Goal: Book appointment/travel/reservation

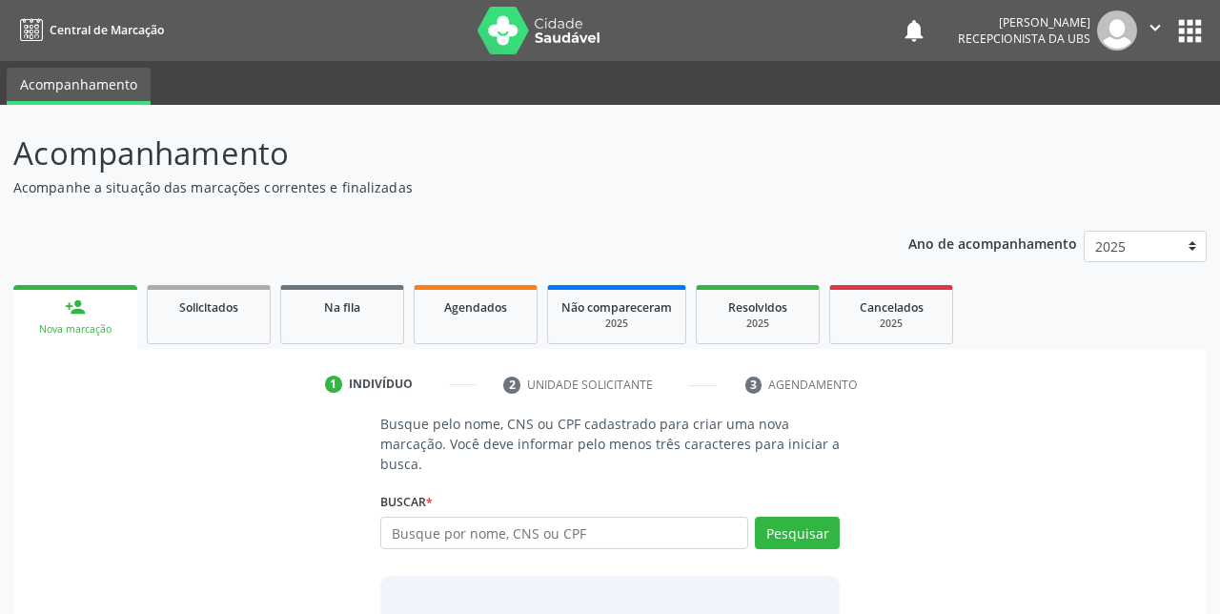
click at [487, 536] on input "text" at bounding box center [564, 533] width 368 height 32
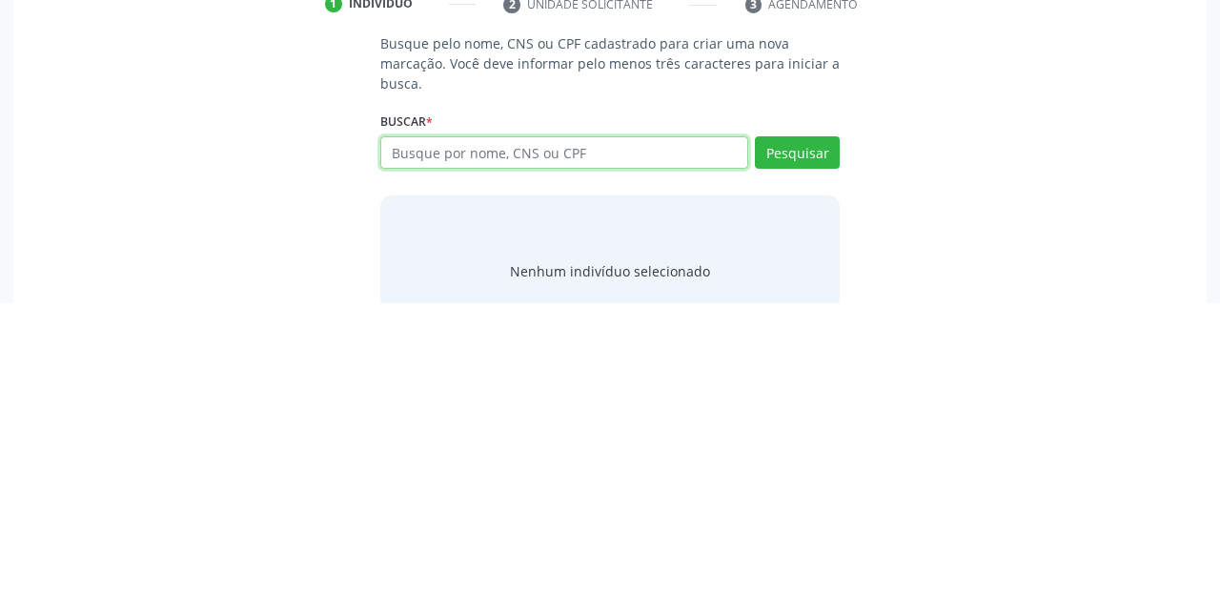
scroll to position [70, 0]
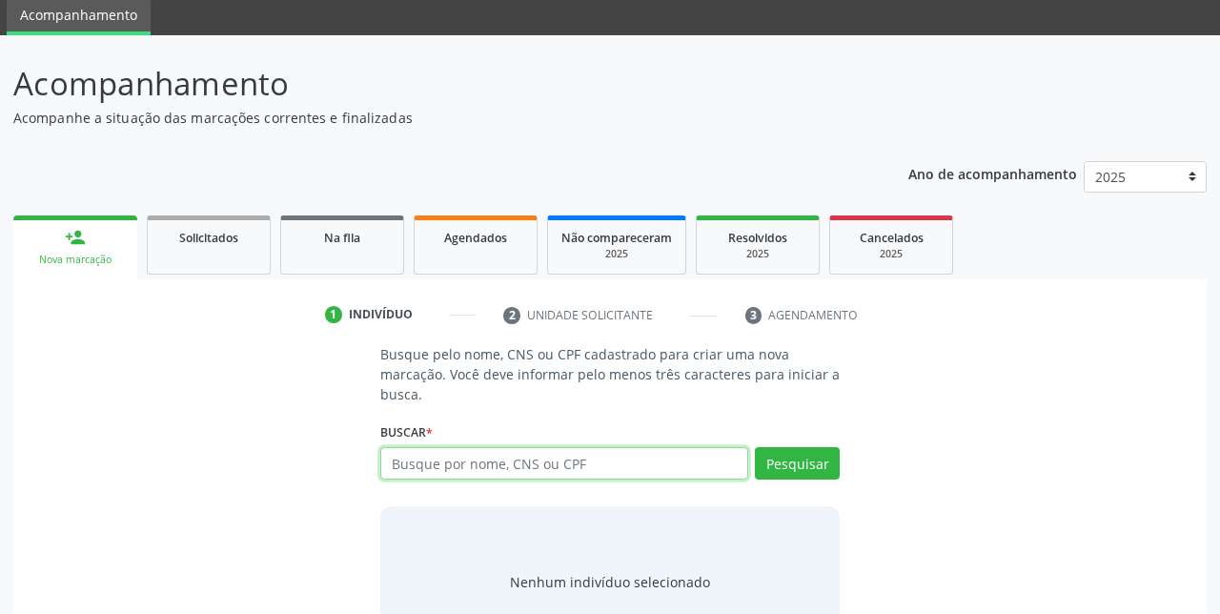
click at [465, 469] on input "text" at bounding box center [564, 463] width 368 height 32
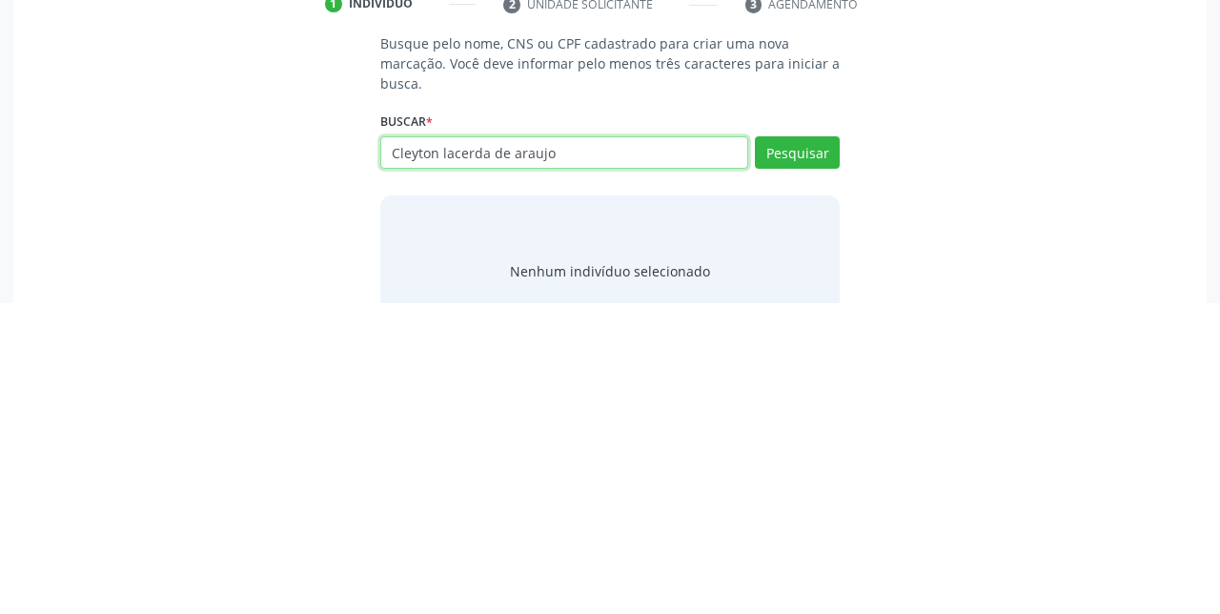
type input "Cleyton lacerda de araujo"
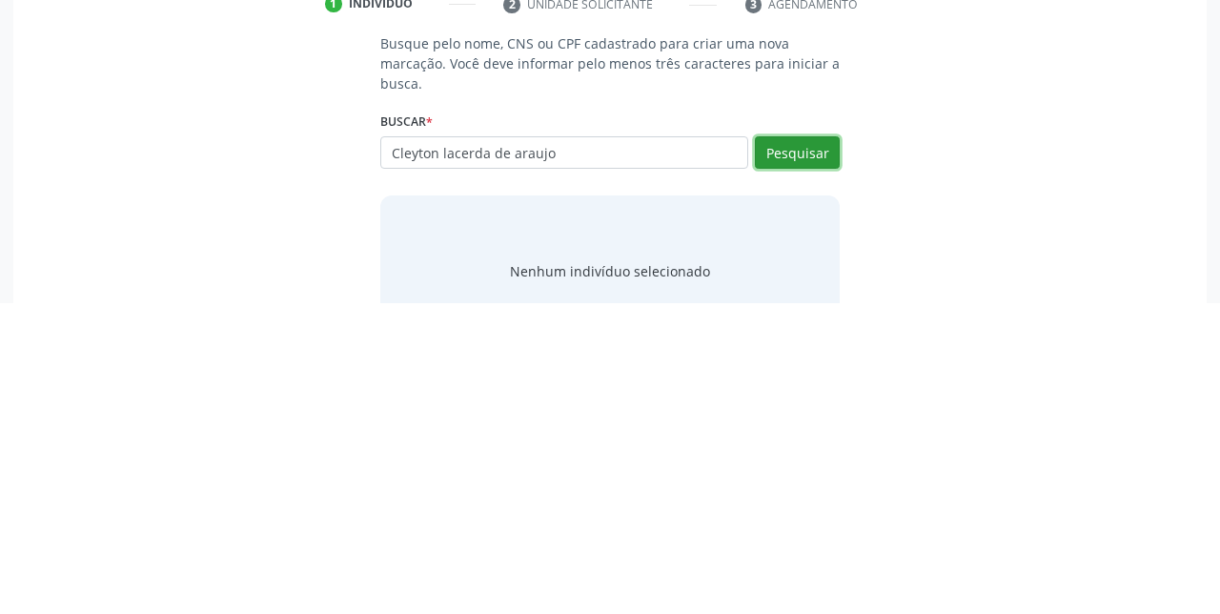
click at [781, 465] on button "Pesquisar" at bounding box center [797, 463] width 85 height 32
type input "Cleyton lacerda de araujo"
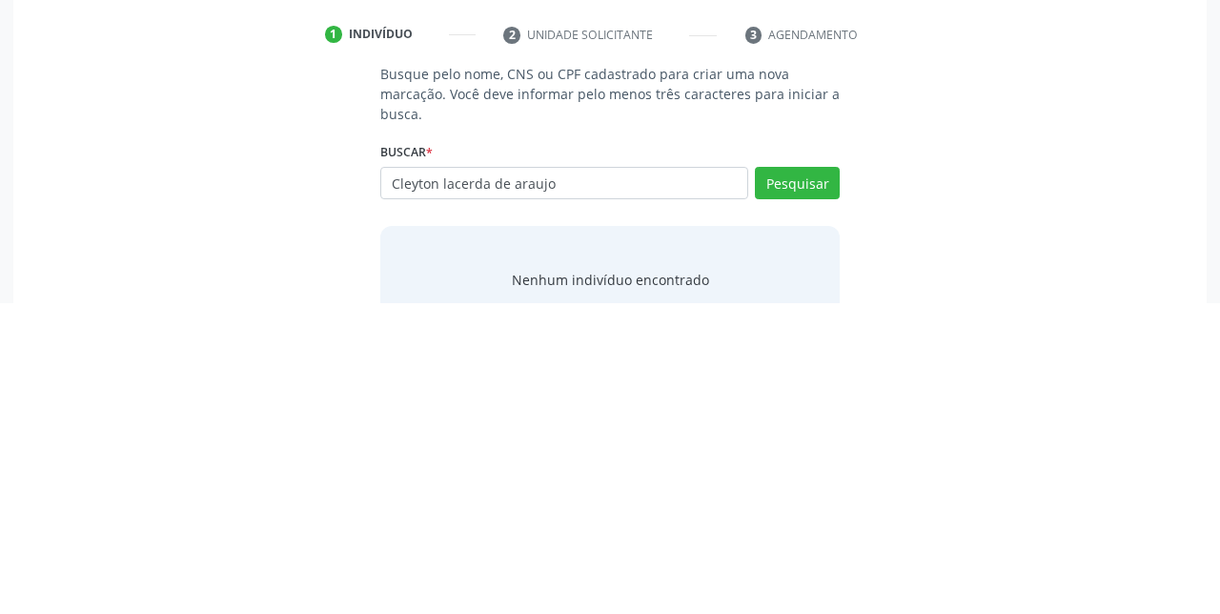
scroll to position [39, 0]
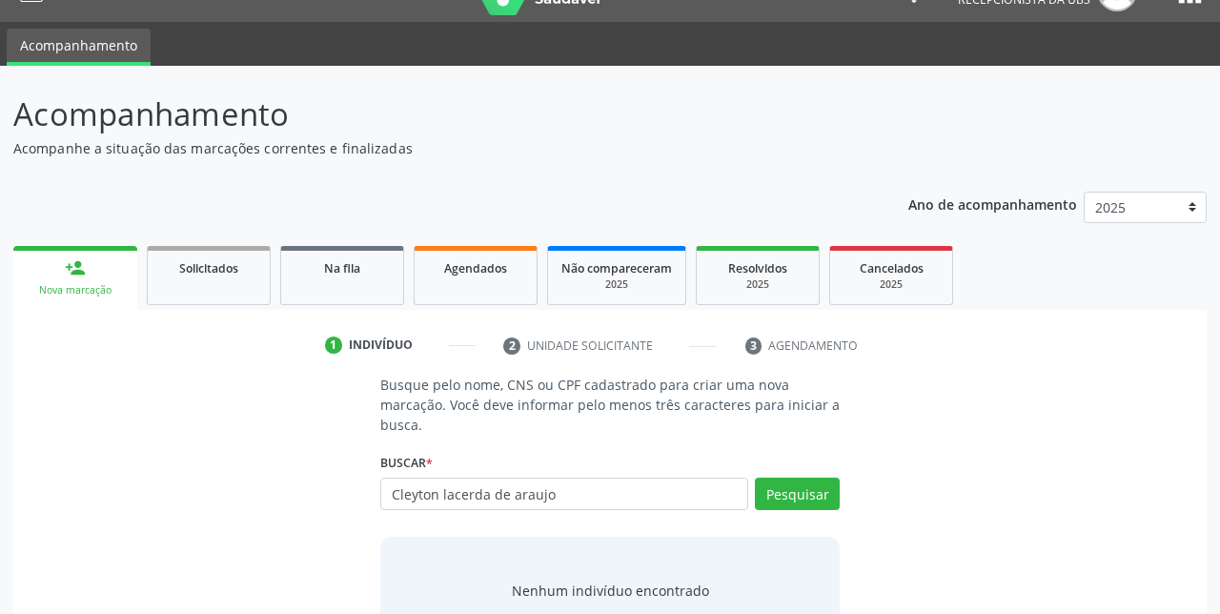
click at [596, 198] on div "Ano de acompanhamento 2025 2024 person_add Nova marcação Solicitados Na fila Ag…" at bounding box center [610, 440] width 1194 height 524
click at [420, 488] on input "Cleyton lacerda de araujo" at bounding box center [564, 494] width 368 height 32
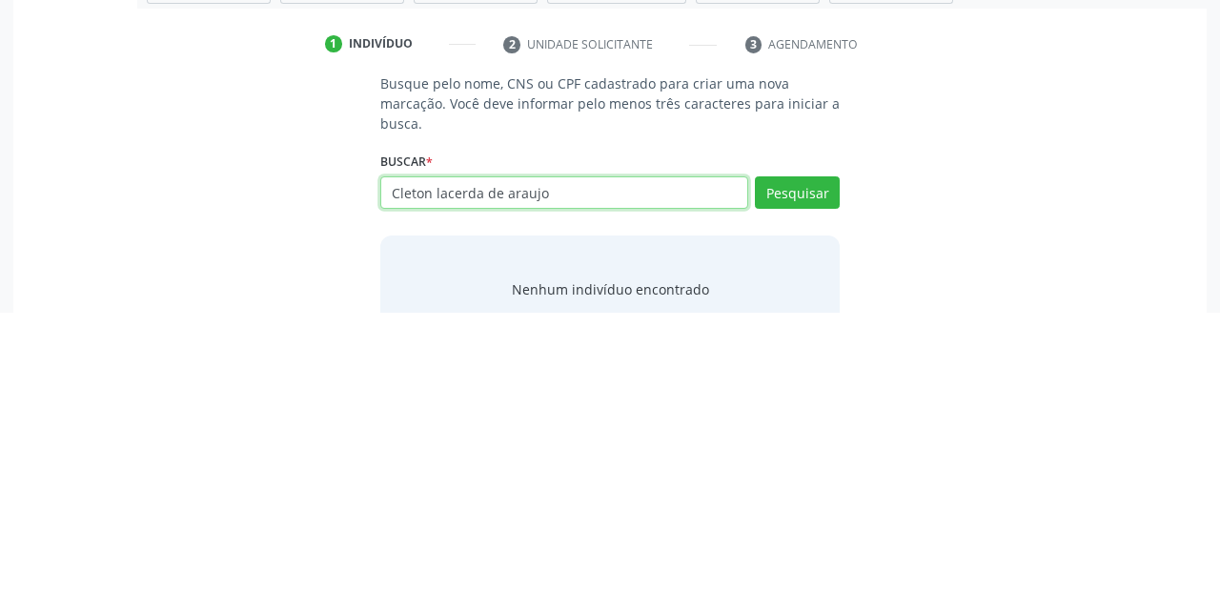
type input "[MEDICAL_DATA] lacerda de araujo"
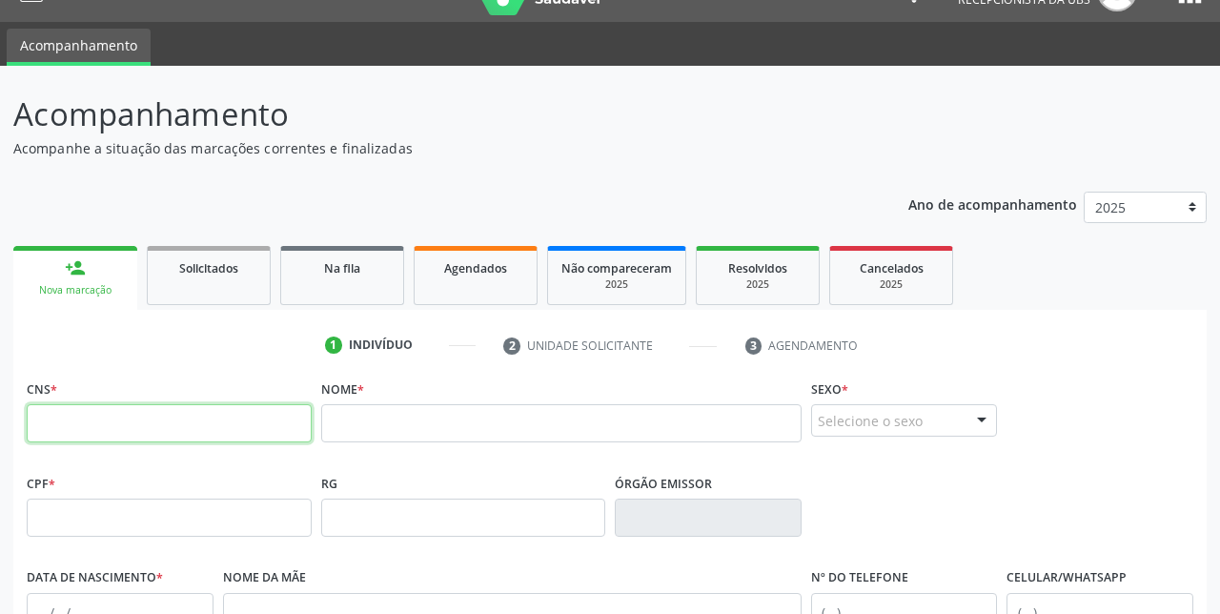
click at [189, 428] on input "text" at bounding box center [169, 423] width 285 height 38
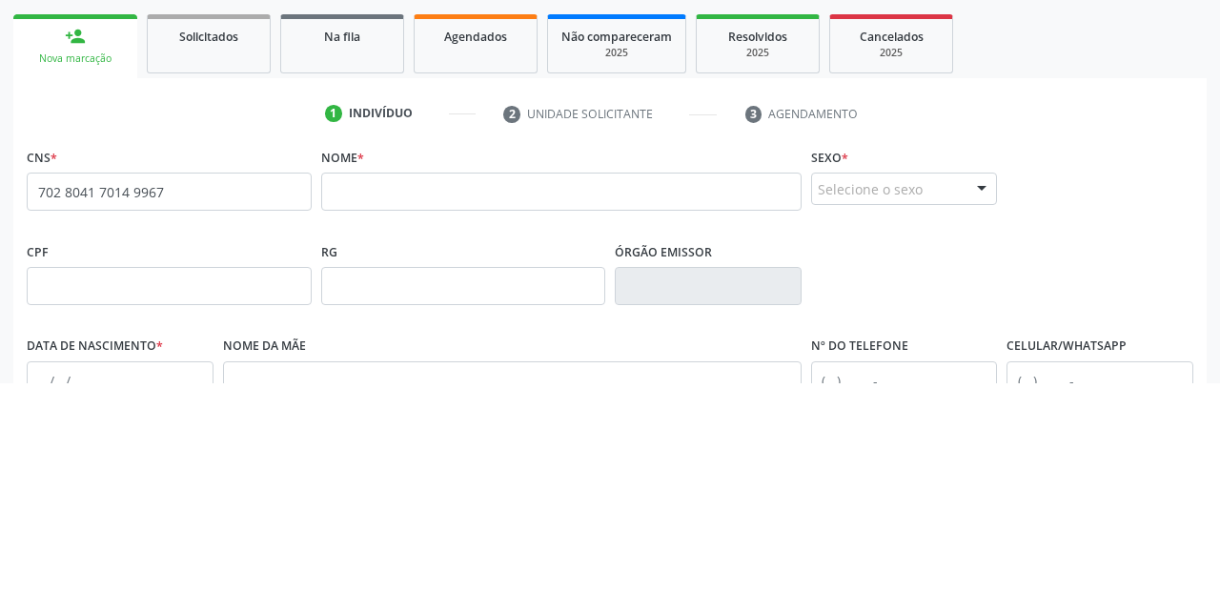
type input "702 8041 7014 9967"
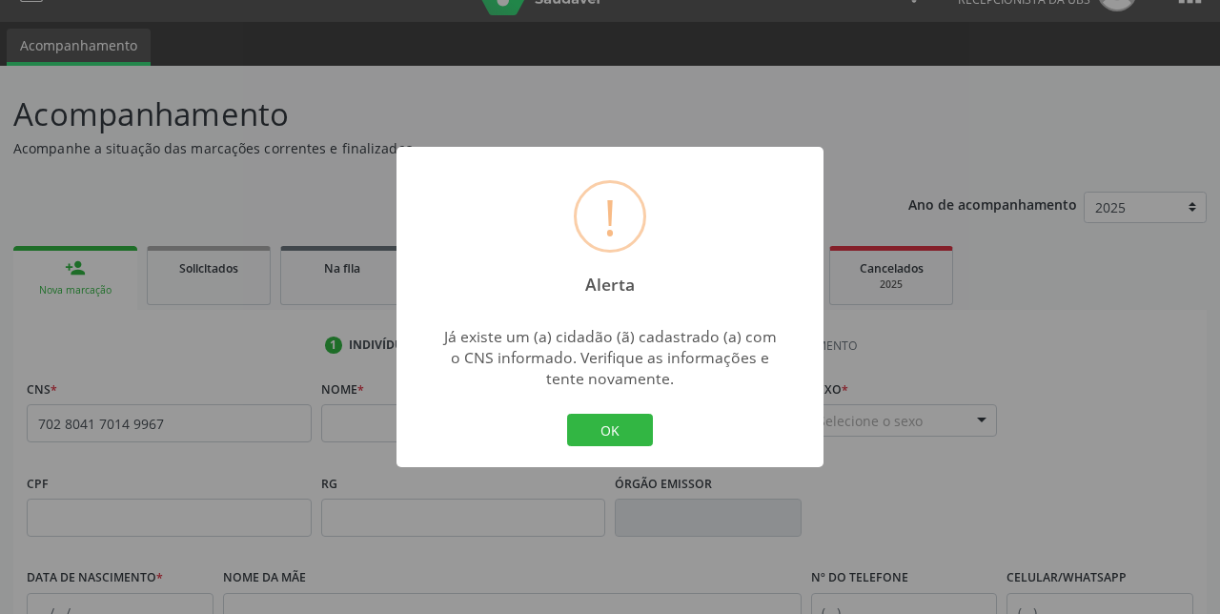
click at [620, 446] on button "OK" at bounding box center [610, 430] width 86 height 32
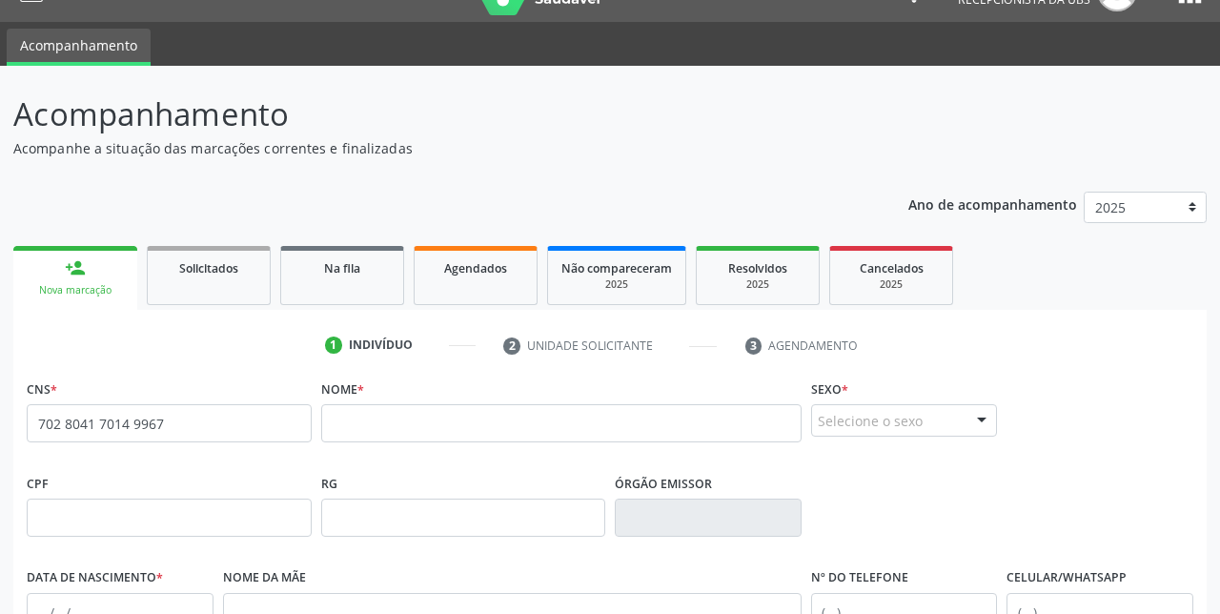
click at [76, 292] on div "Nova marcação" at bounding box center [75, 290] width 97 height 14
click at [494, 277] on link "Agendados" at bounding box center [476, 275] width 124 height 59
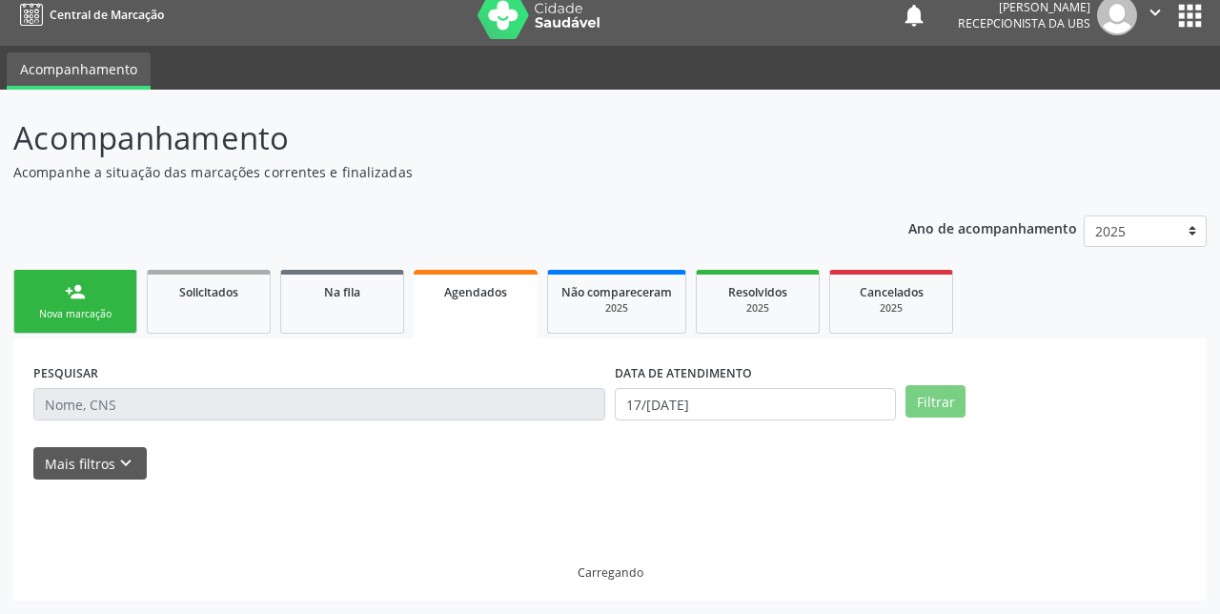
scroll to position [0, 0]
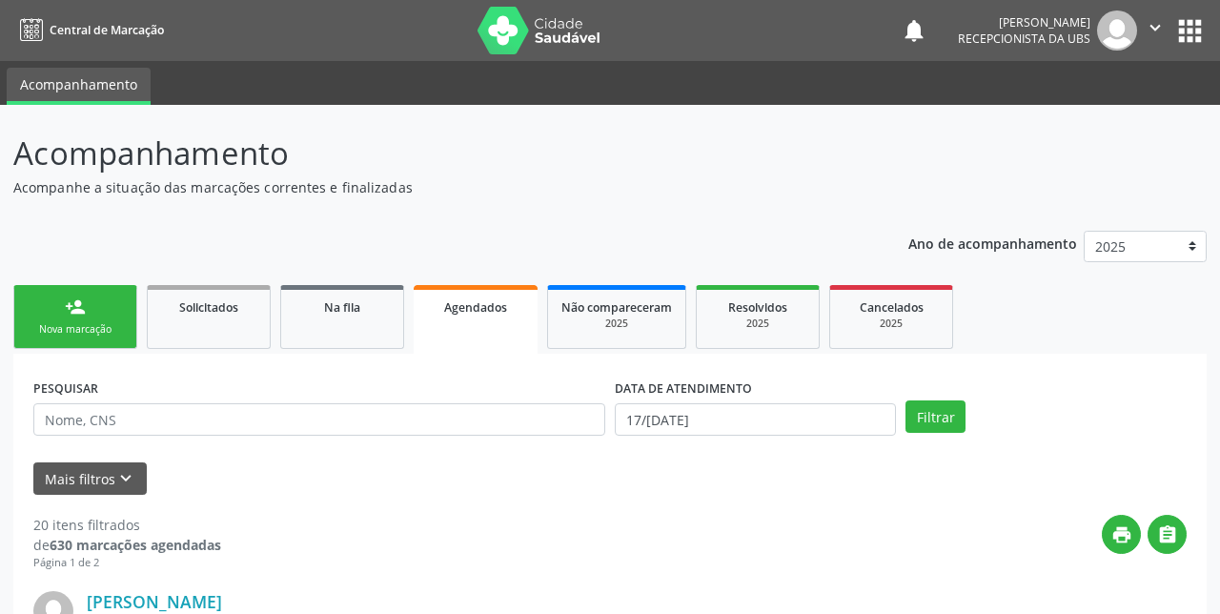
click at [63, 303] on link "person_add Nova marcação" at bounding box center [75, 317] width 124 height 64
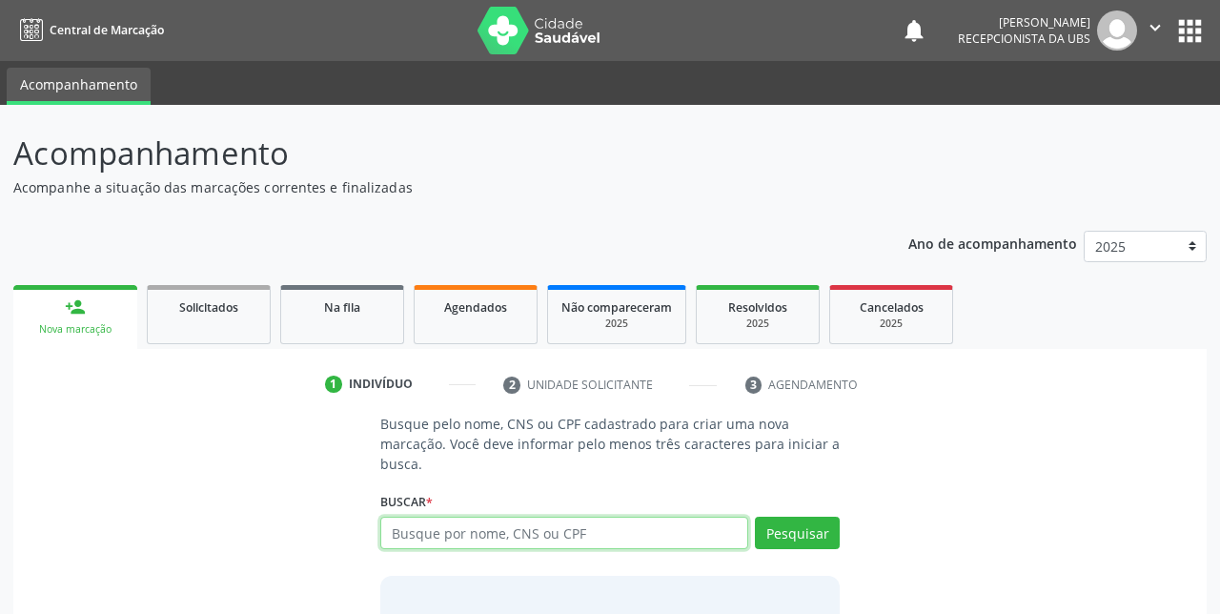
click at [524, 531] on input "text" at bounding box center [564, 533] width 368 height 32
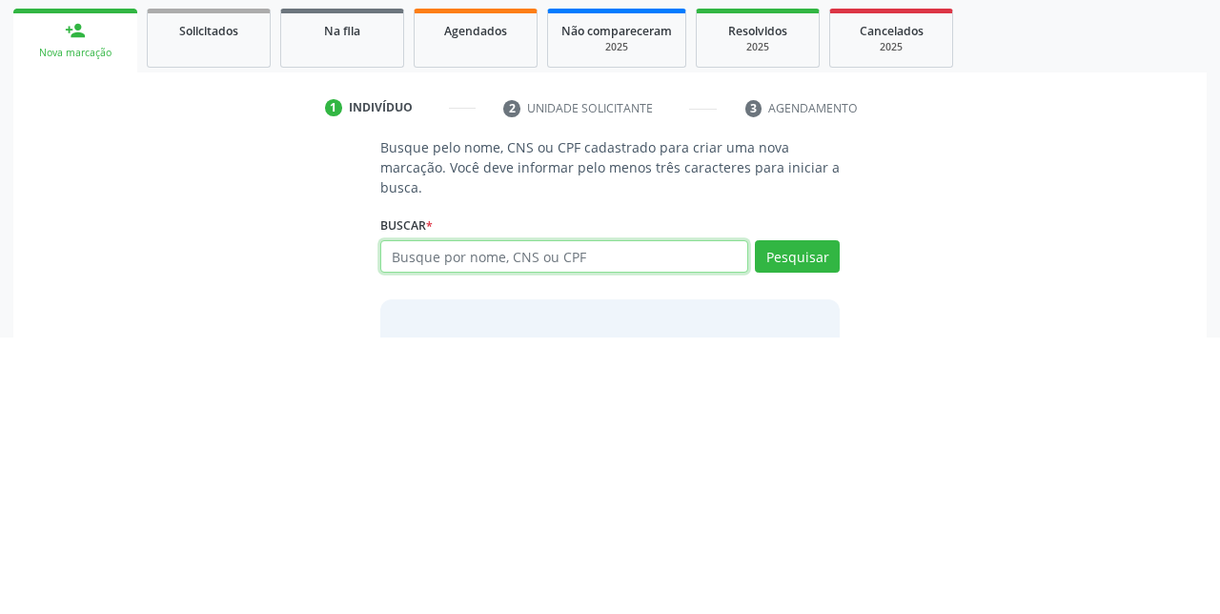
scroll to position [30, 0]
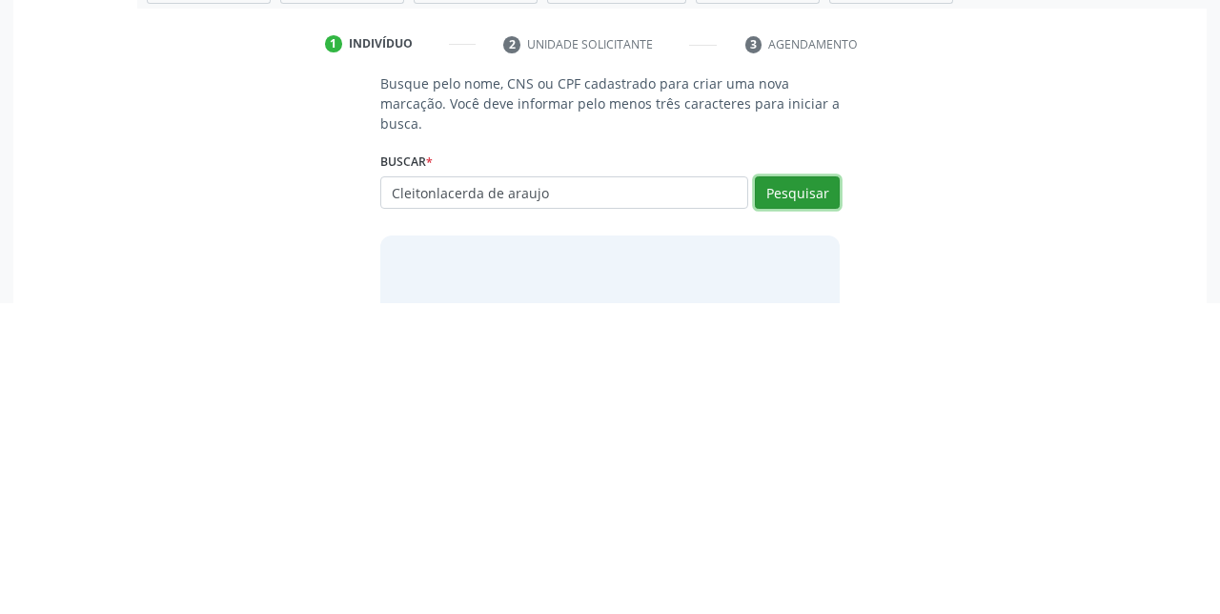
click at [793, 506] on button "Pesquisar" at bounding box center [797, 503] width 85 height 32
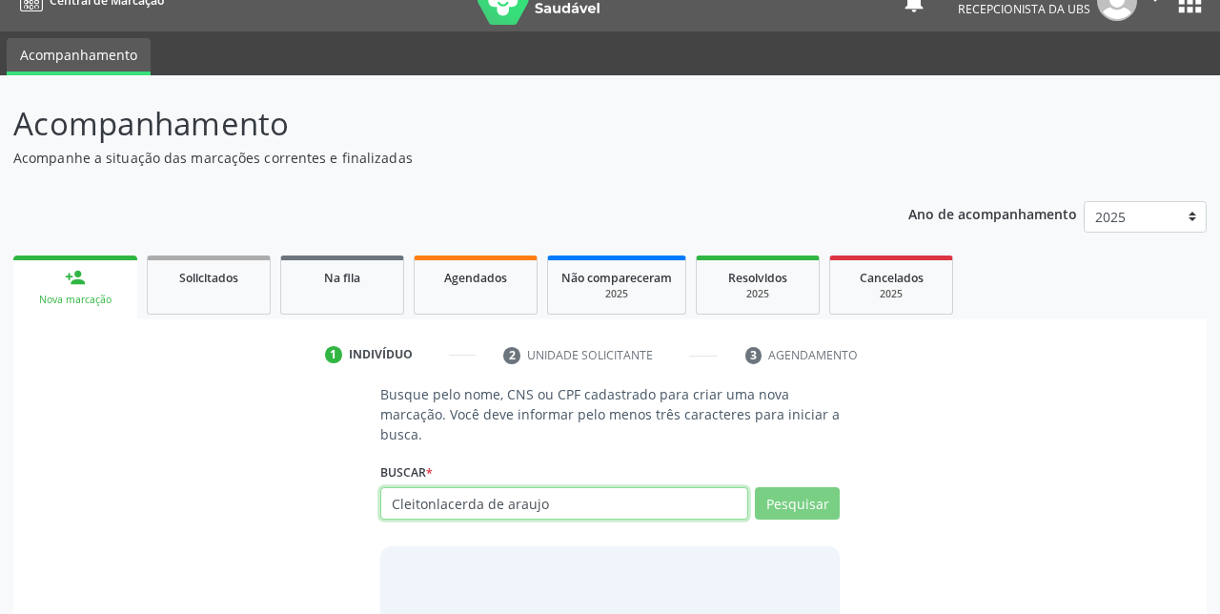
click at [434, 503] on input "Cleitonlacerda de araujo" at bounding box center [564, 503] width 368 height 32
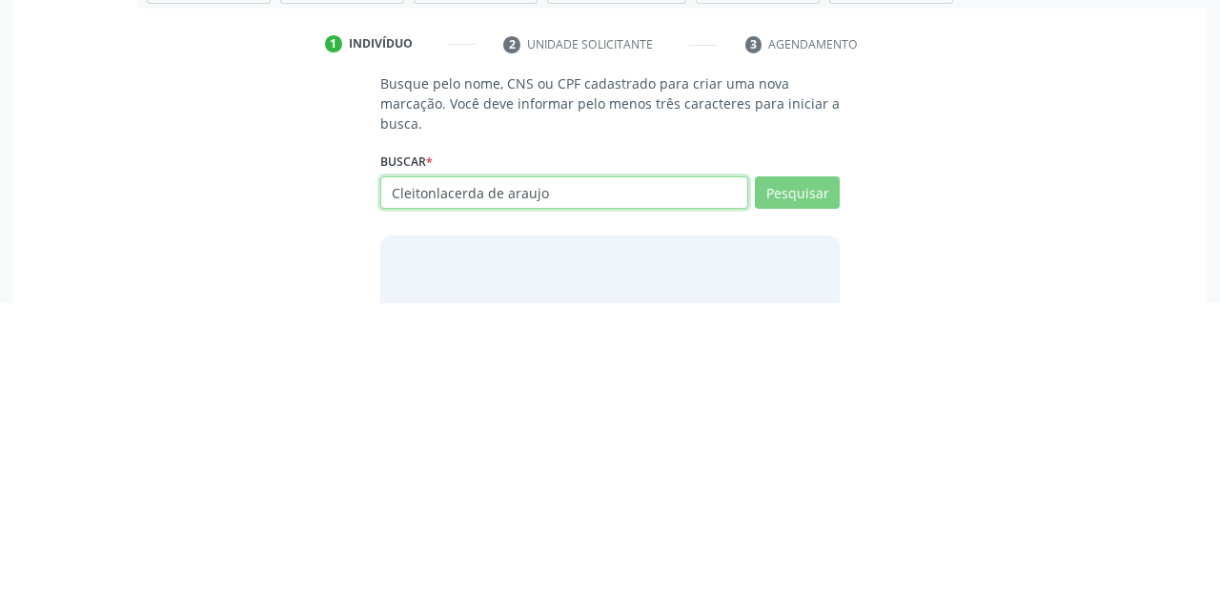
type input "[MEDICAL_DATA] lacerda de araujo"
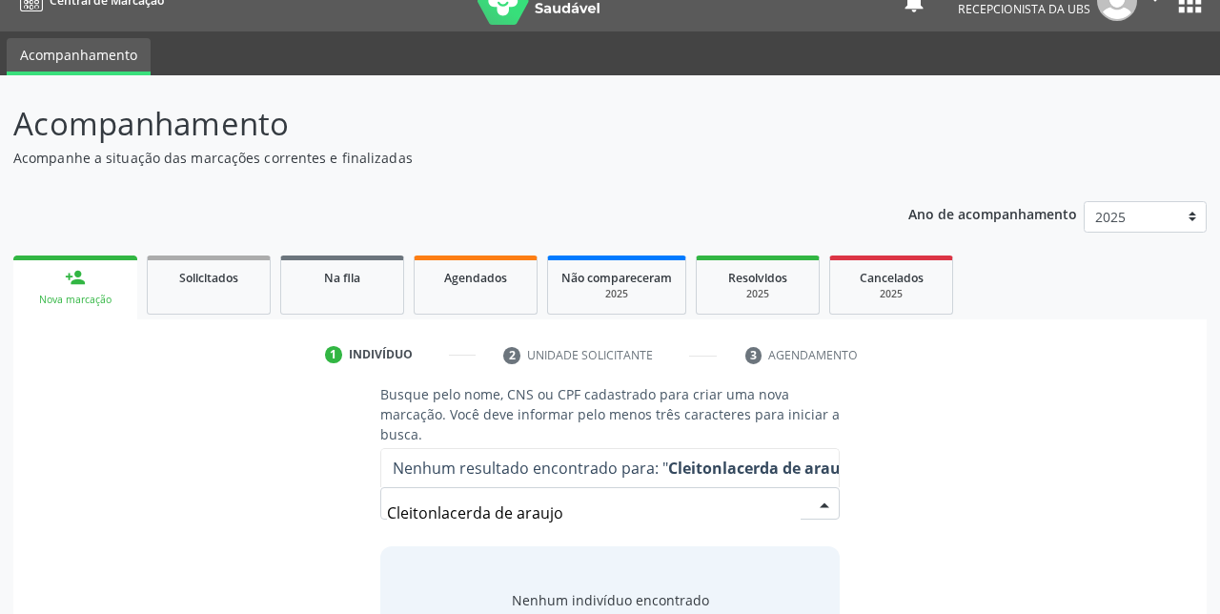
scroll to position [39, 0]
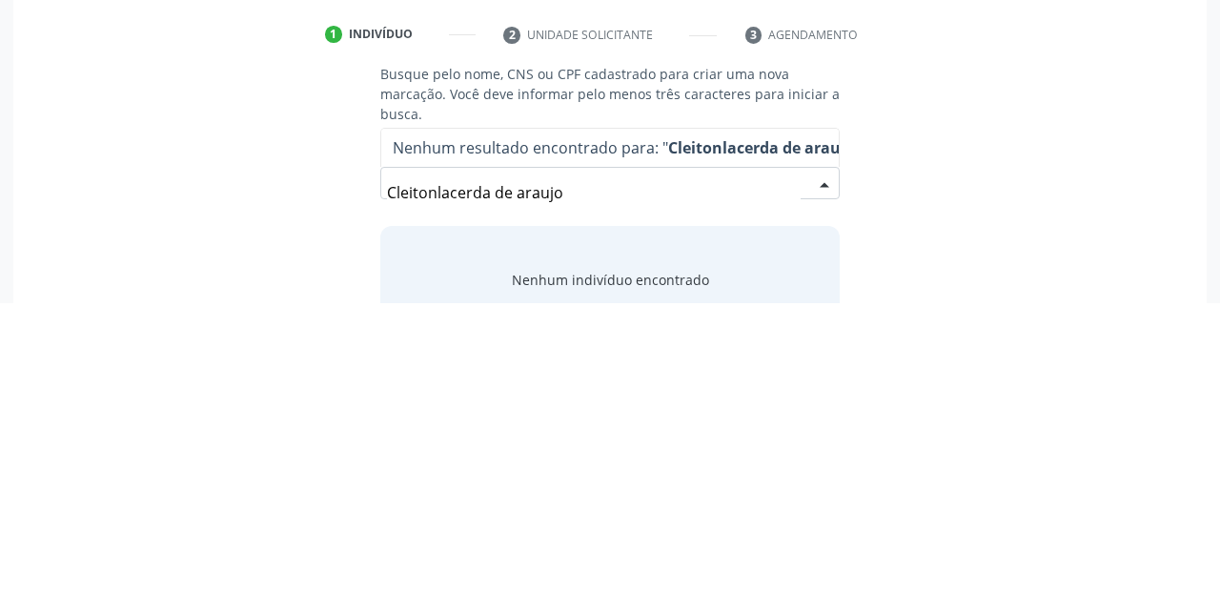
click at [436, 509] on input "Cleitonlacerda de araujo" at bounding box center [594, 503] width 414 height 38
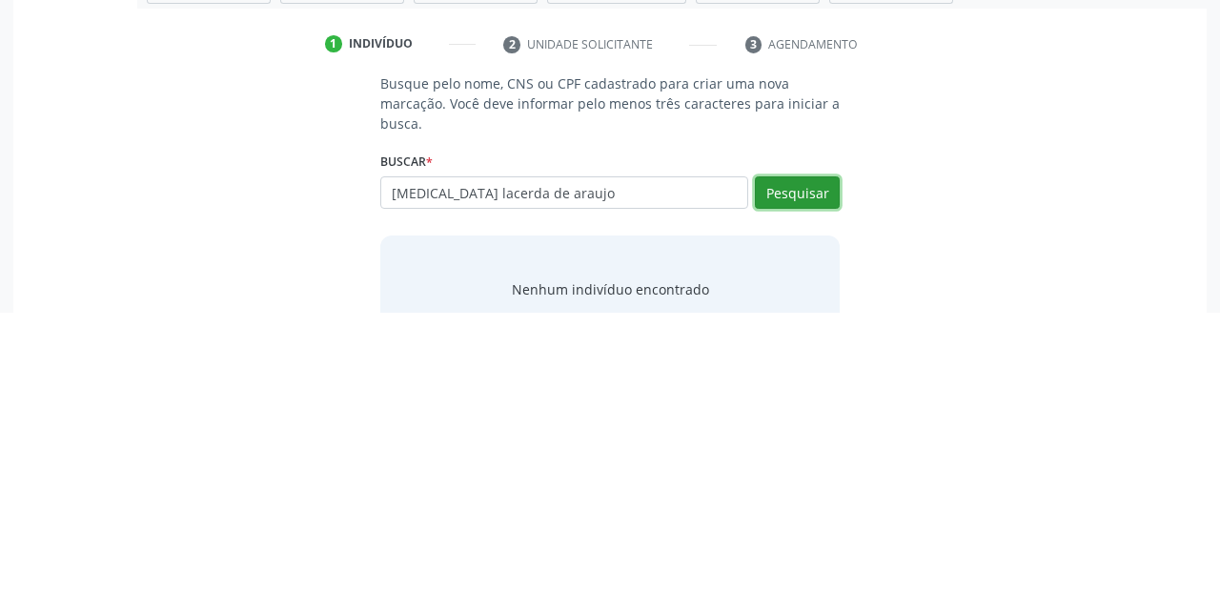
click at [799, 491] on button "Pesquisar" at bounding box center [797, 494] width 85 height 32
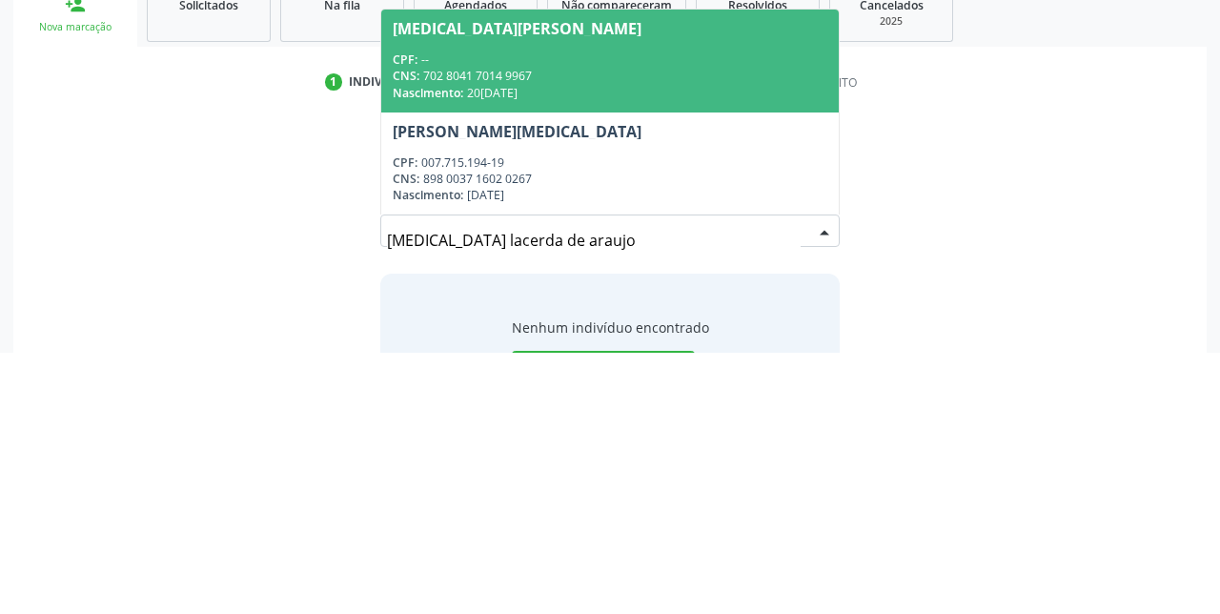
scroll to position [40, 0]
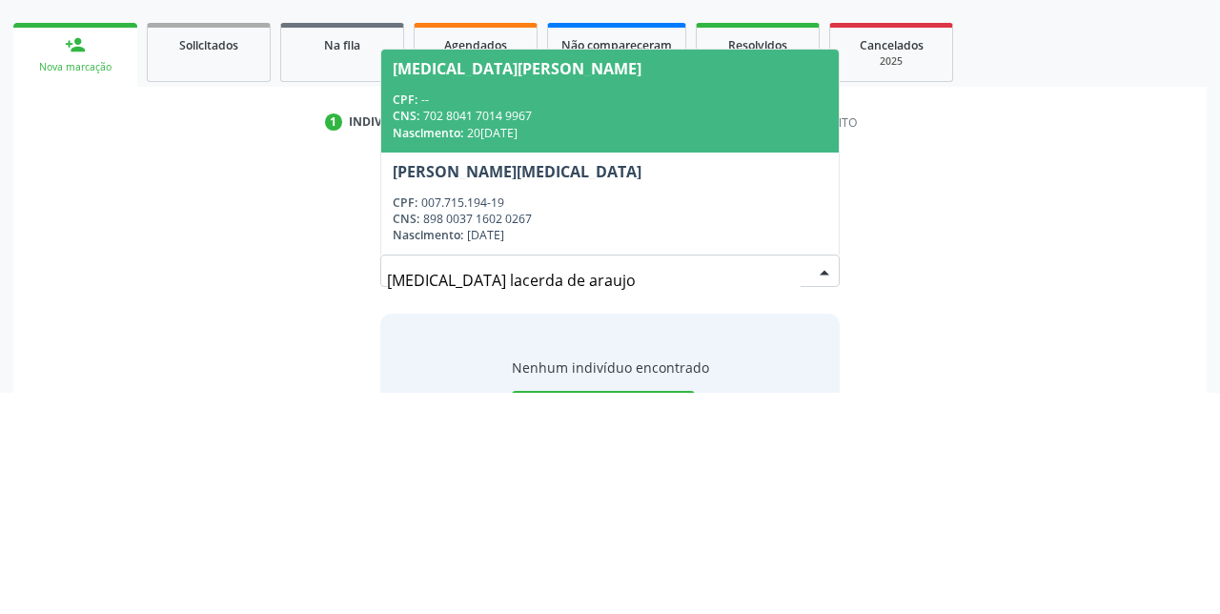
click at [476, 330] on div "CNS: 702 8041 7014 9967" at bounding box center [610, 338] width 435 height 16
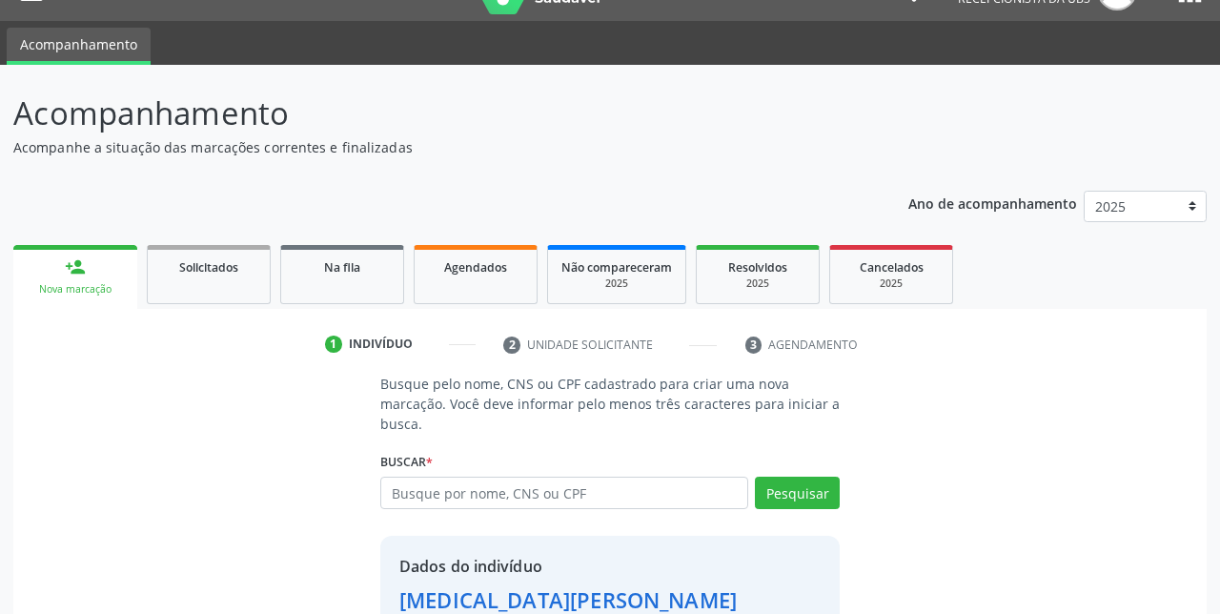
scroll to position [90, 0]
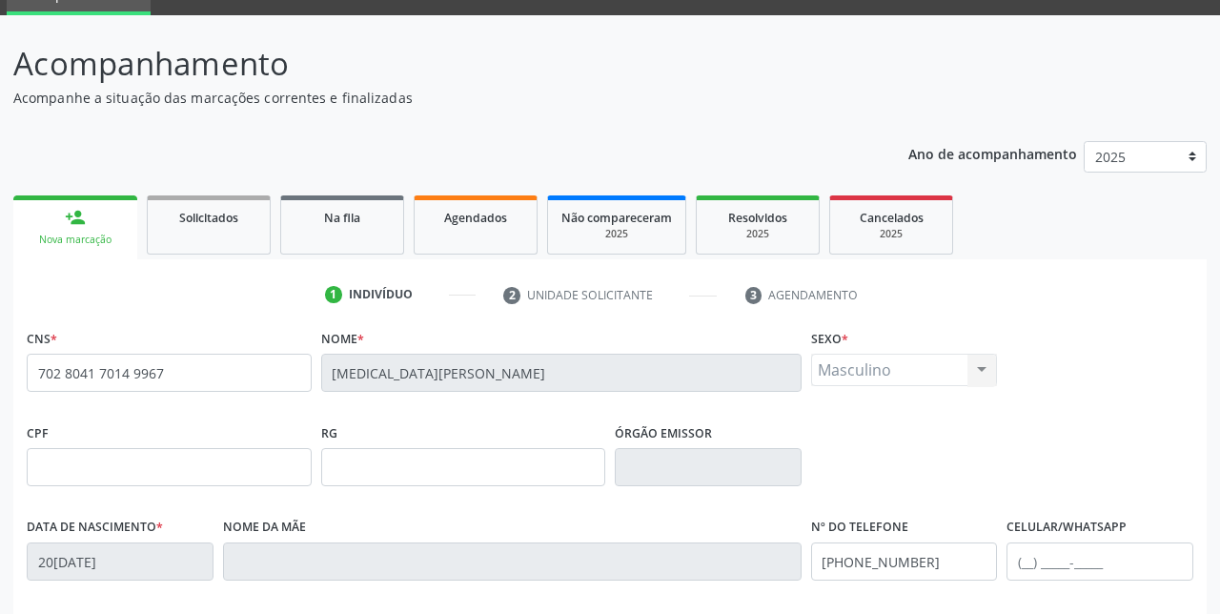
click at [370, 538] on div "Nome da mãe" at bounding box center [512, 547] width 579 height 68
click at [343, 538] on div "Nome da mãe" at bounding box center [512, 547] width 579 height 68
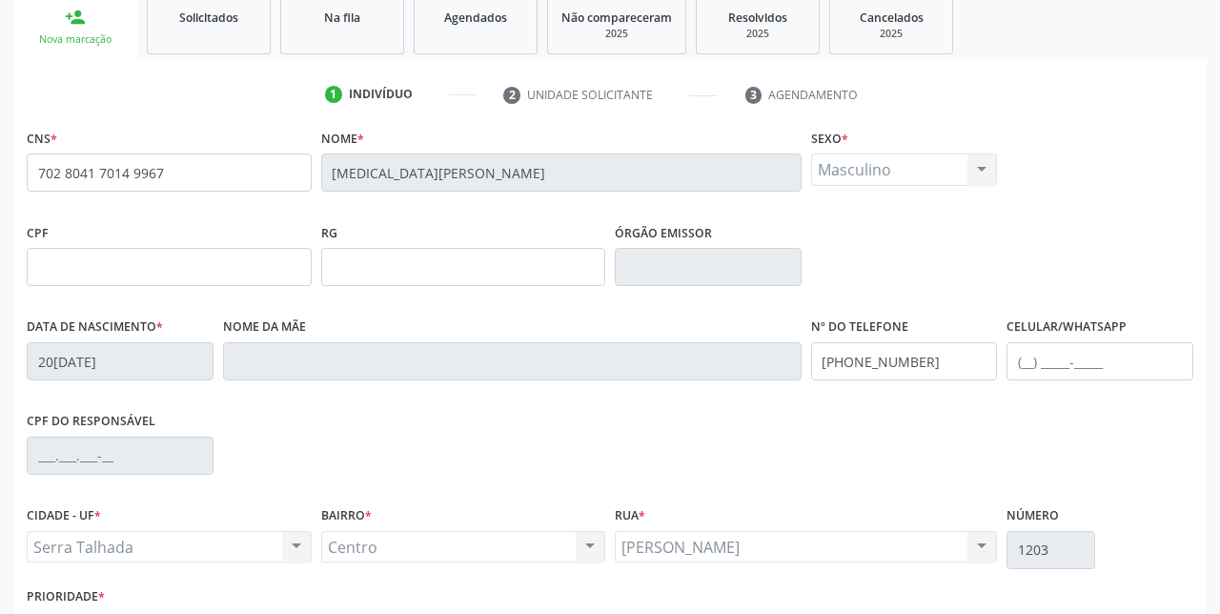
scroll to position [339, 0]
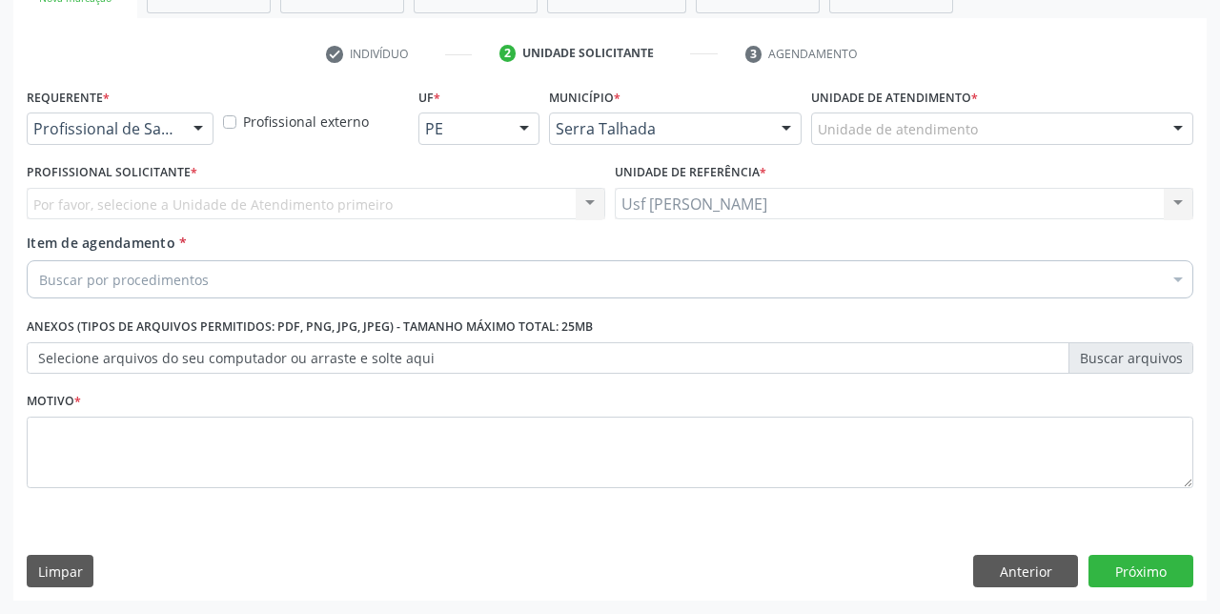
scroll to position [250, 0]
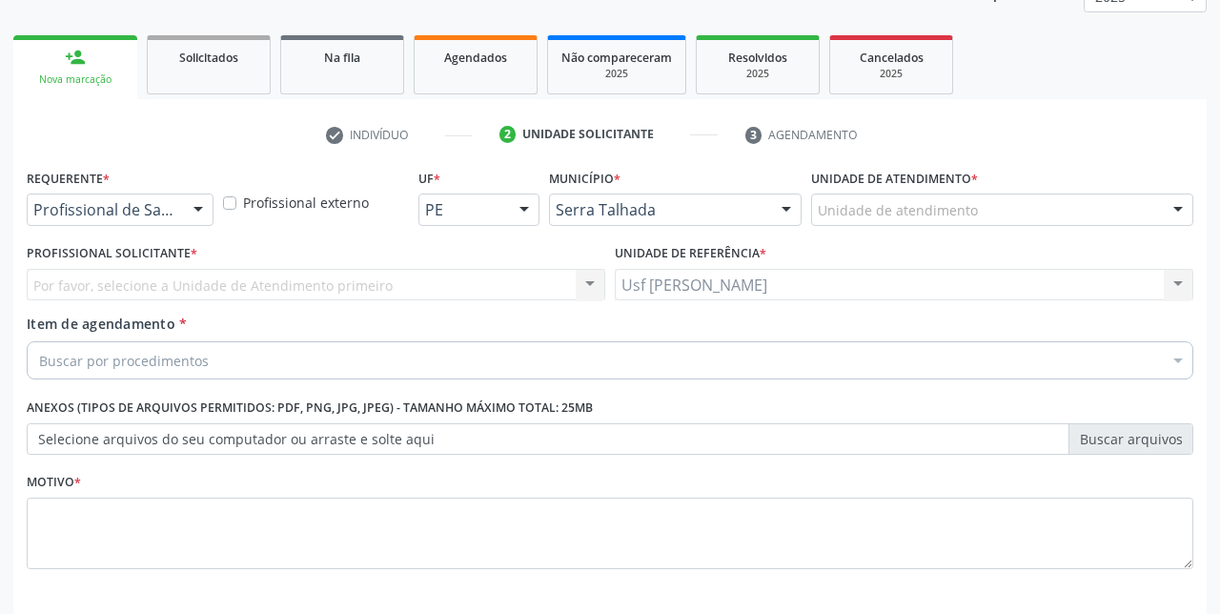
click at [191, 218] on div at bounding box center [198, 210] width 29 height 32
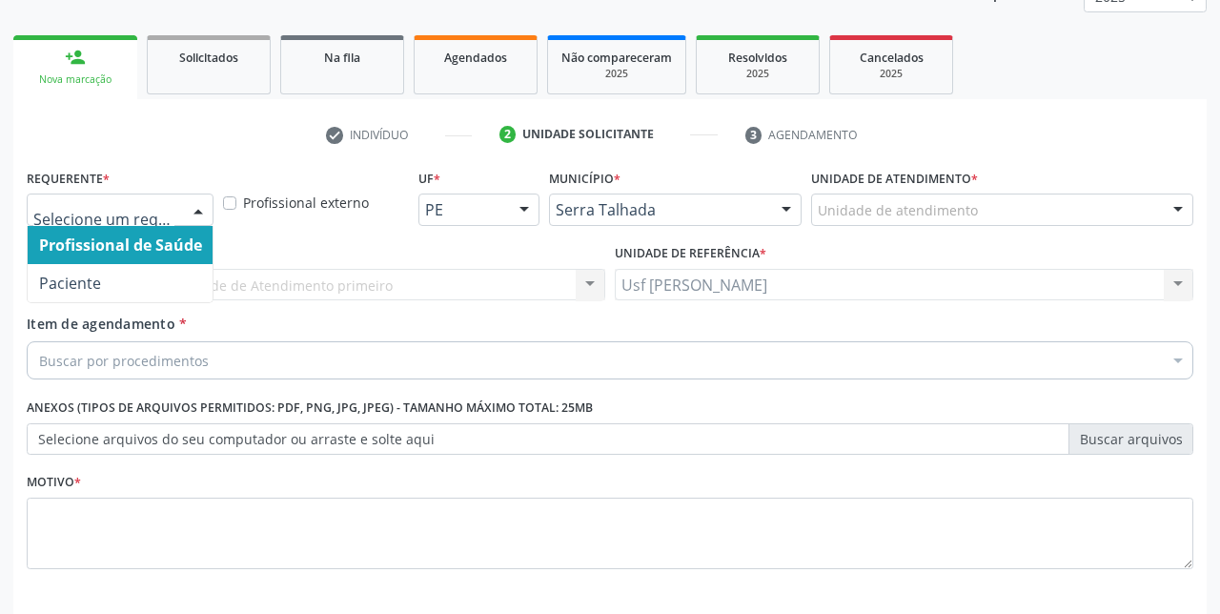
click at [112, 288] on span "Paciente" at bounding box center [121, 283] width 186 height 38
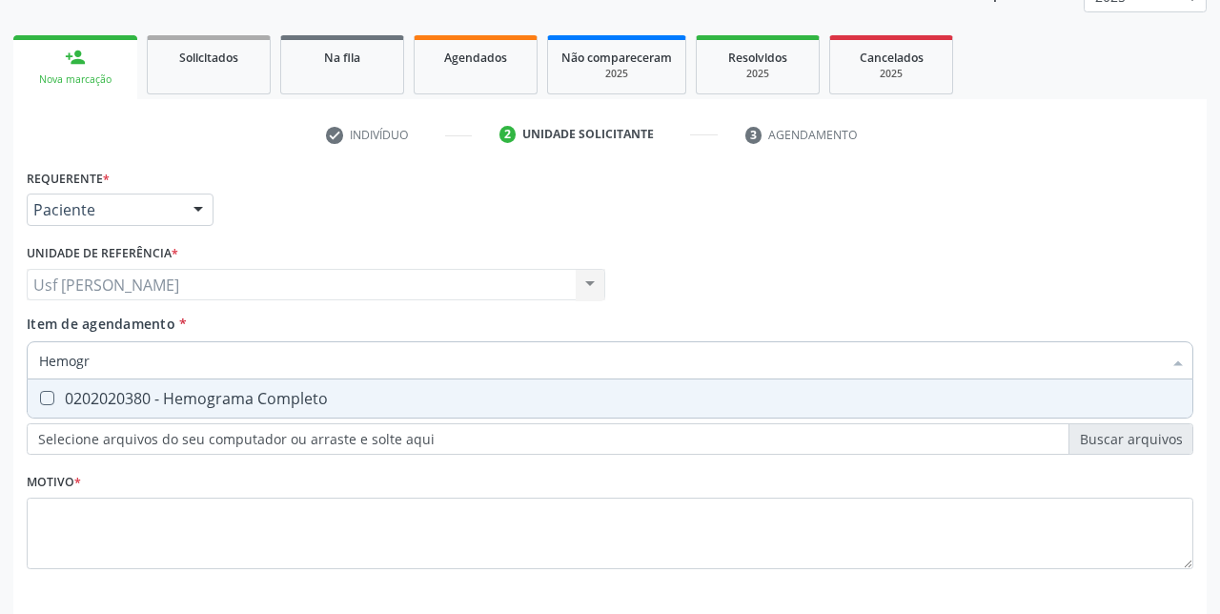
type input "Hemogra"
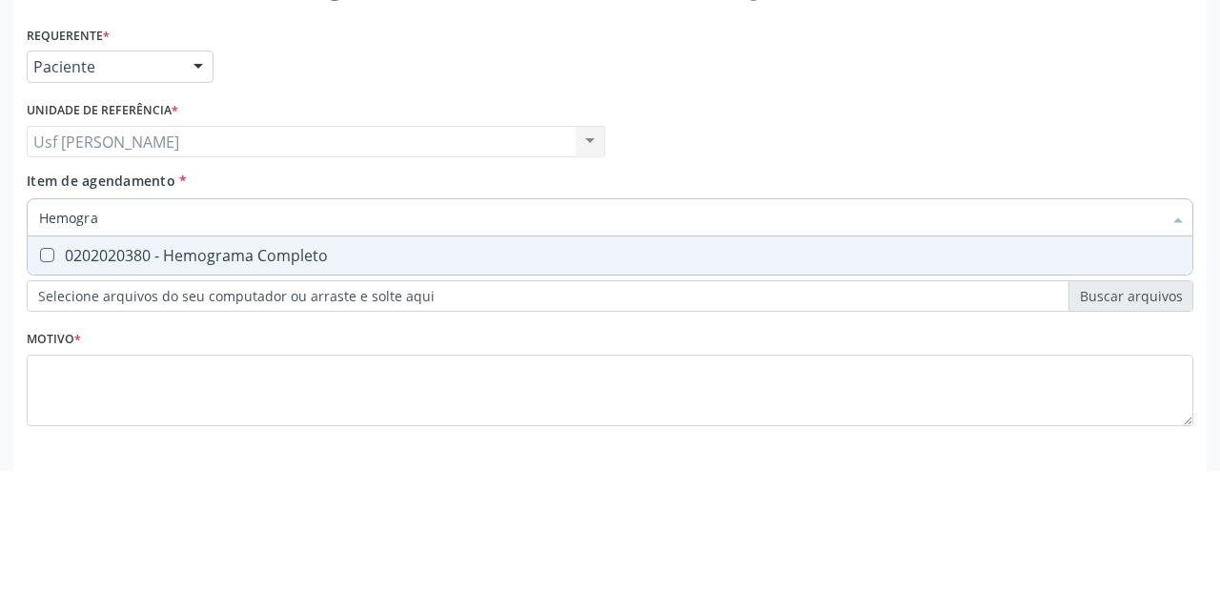
click at [50, 398] on Completo at bounding box center [47, 398] width 14 height 14
click at [40, 398] on Completo "checkbox" at bounding box center [34, 398] width 12 height 12
checkbox Completo "true"
type input "Hemog"
checkbox Completo "false"
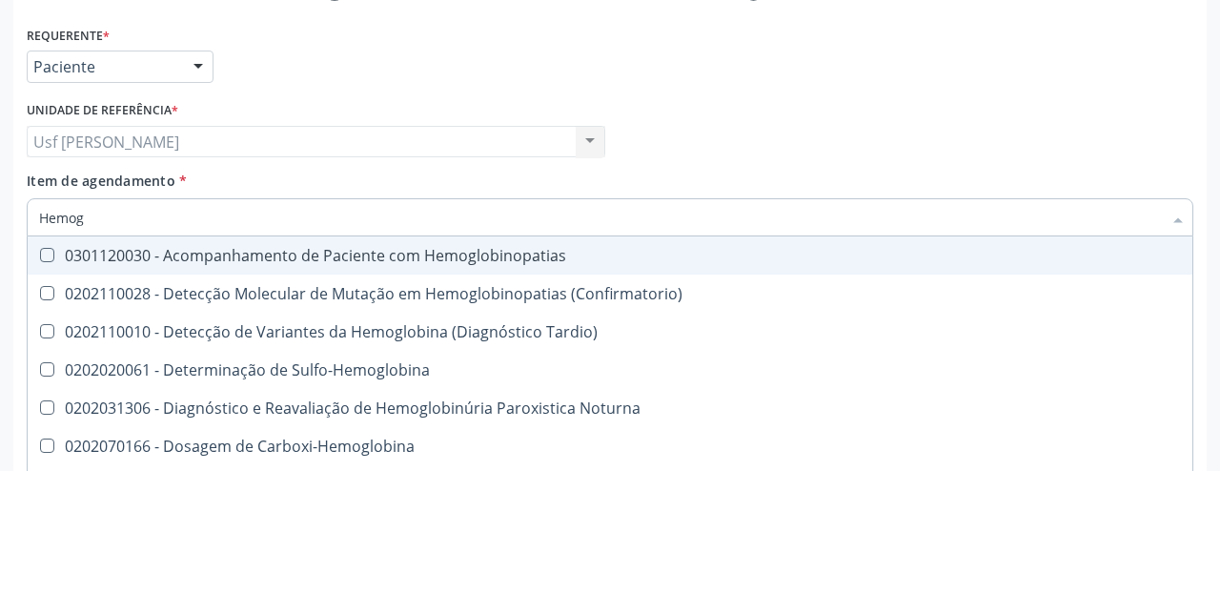
type input "Hemo"
checkbox Completo "false"
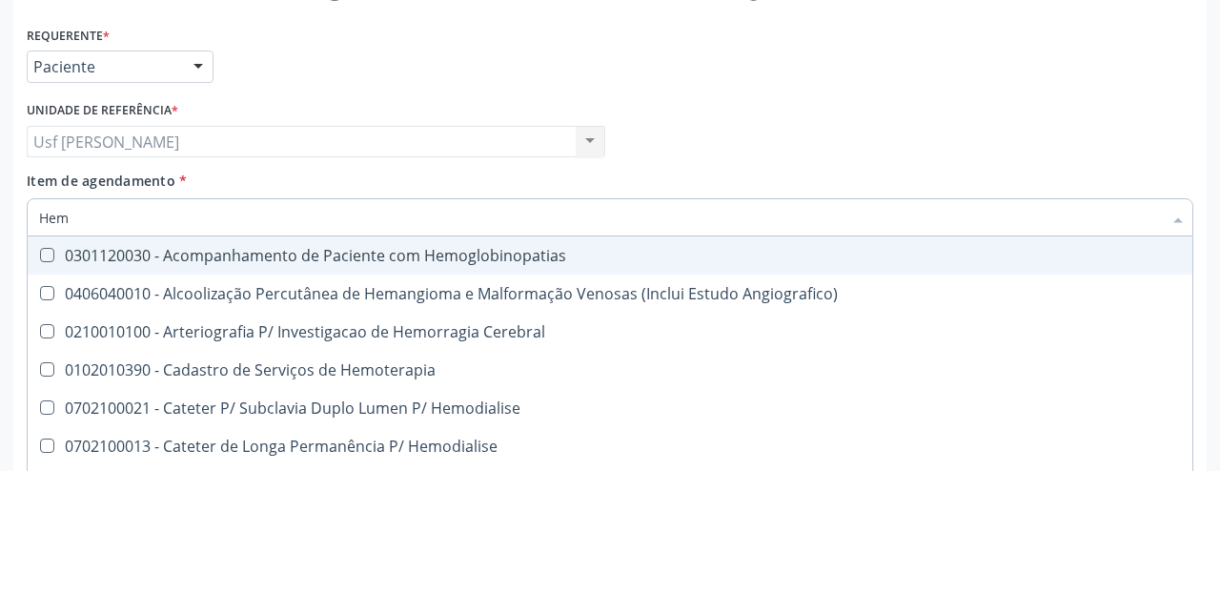
type input "He"
checkbox Completo "false"
checkbox Orgaos "true"
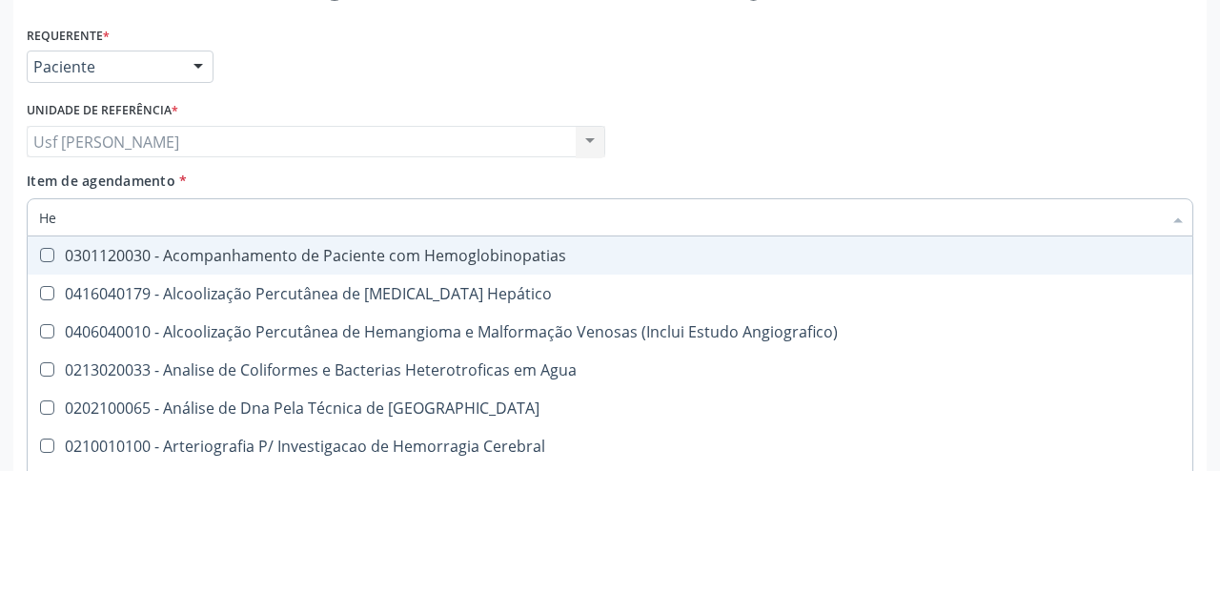
type input "H"
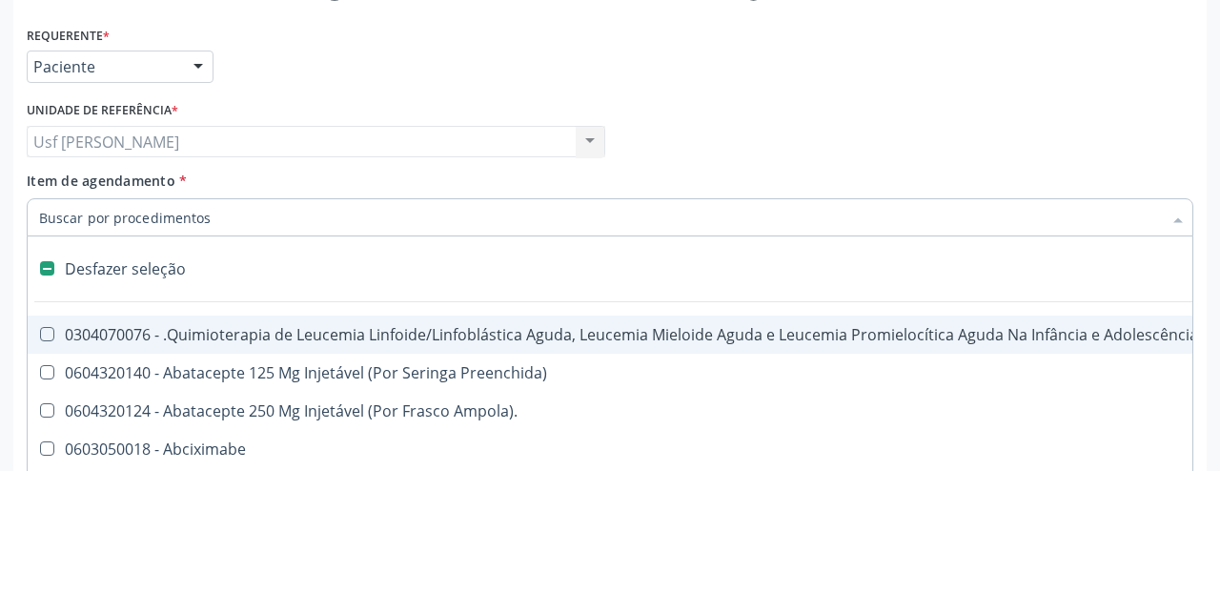
checkbox Quadril "false"
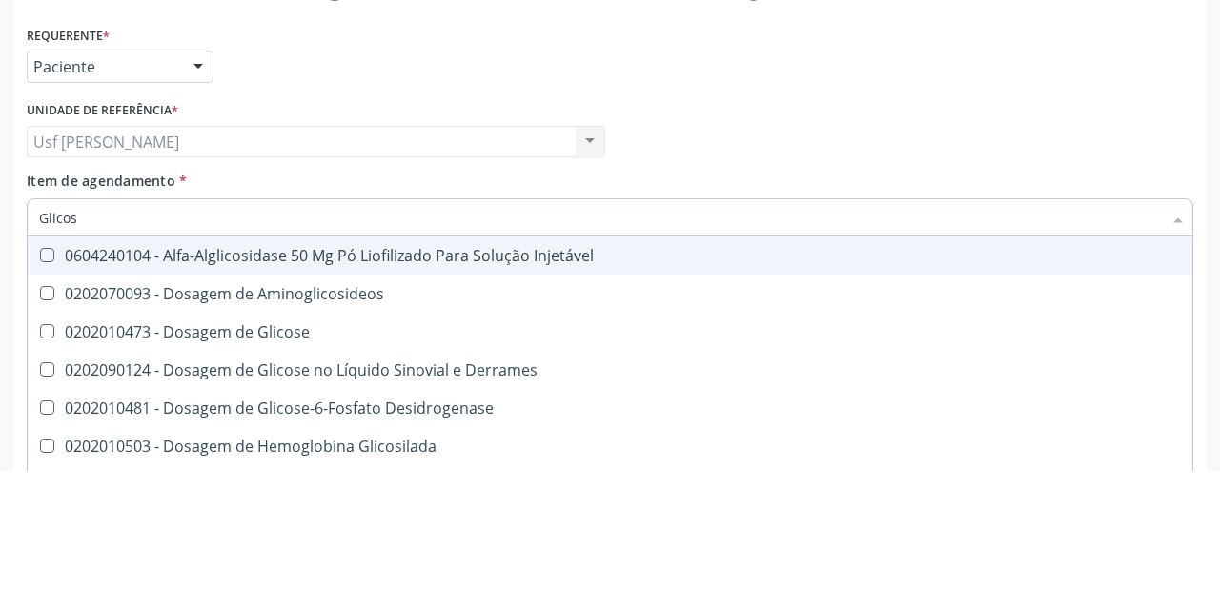
type input "Glicose"
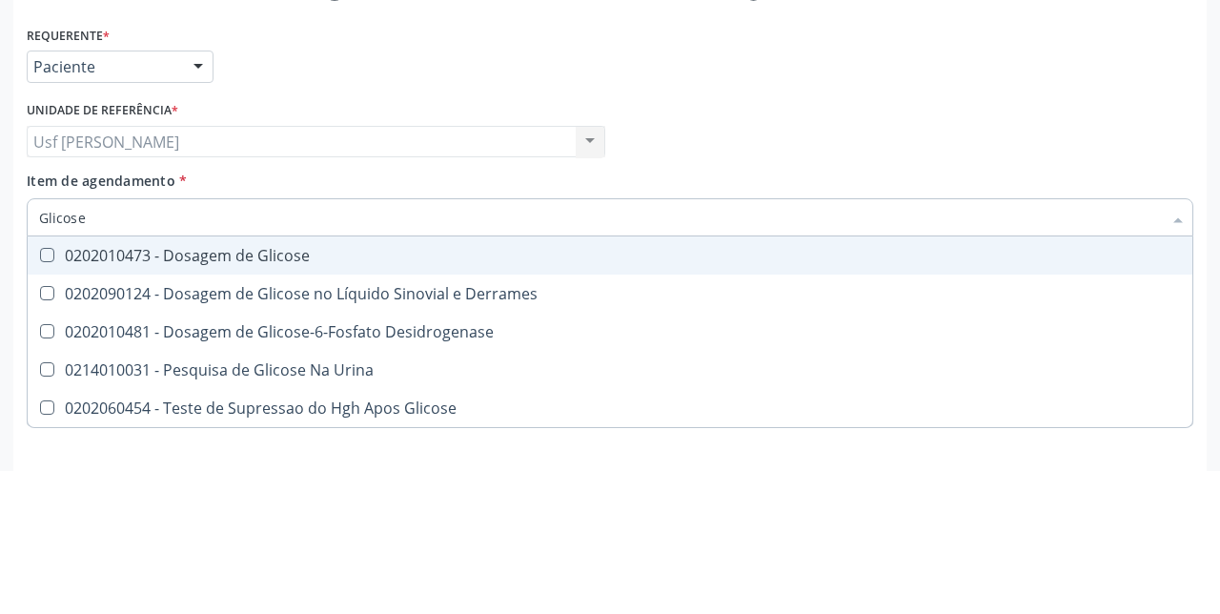
click at [50, 398] on Glicose at bounding box center [47, 398] width 14 height 14
click at [40, 398] on Glicose "checkbox" at bounding box center [34, 398] width 12 height 12
checkbox Glicose "true"
type input "Glicos"
checkbox Glicose "false"
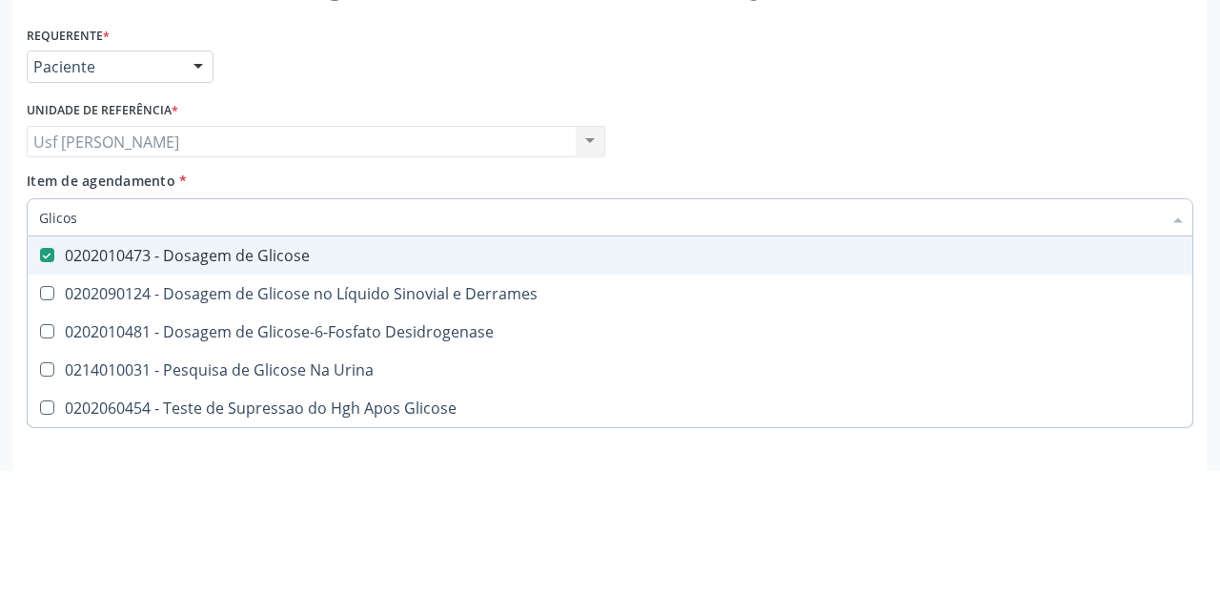
checkbox Desidrogenase "true"
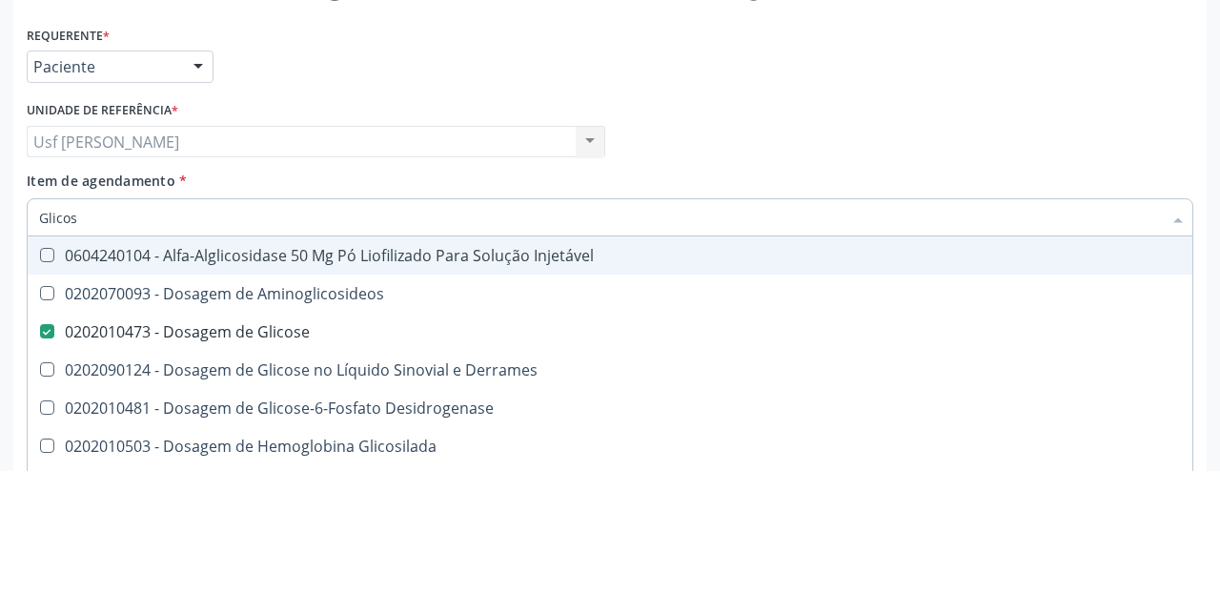
type input "Glico"
checkbox Glicose "false"
checkbox Glicosilada "true"
type input "Glic"
checkbox Glicosilada "false"
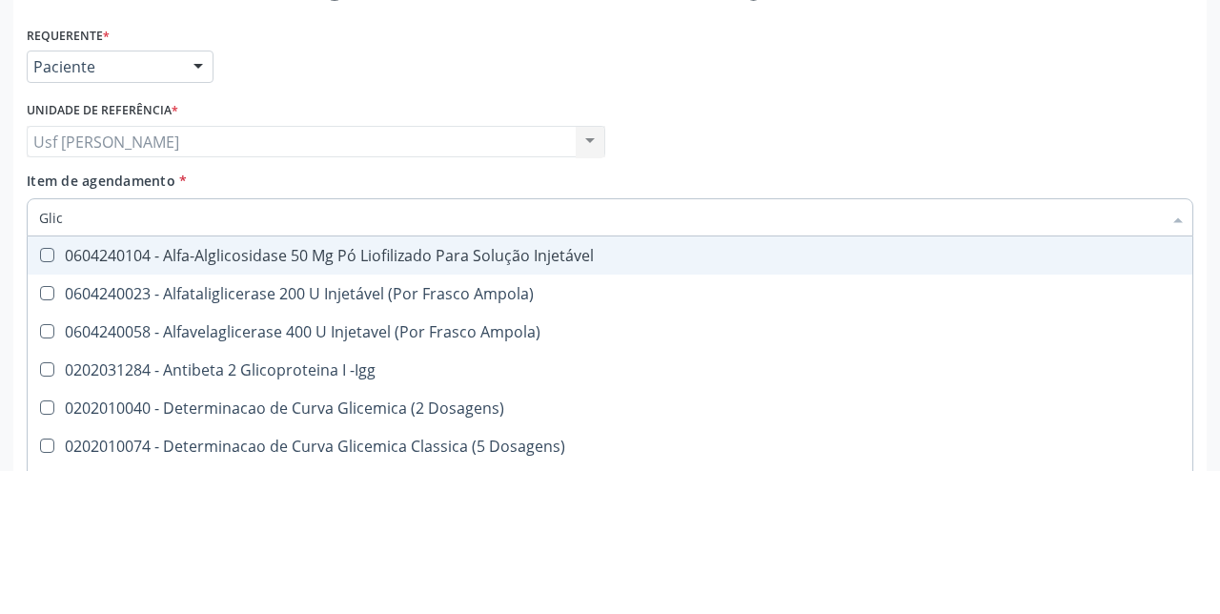
type input "Gli"
checkbox Glicose "false"
checkbox Glicosilada "true"
type input "Gl"
checkbox Glicose "false"
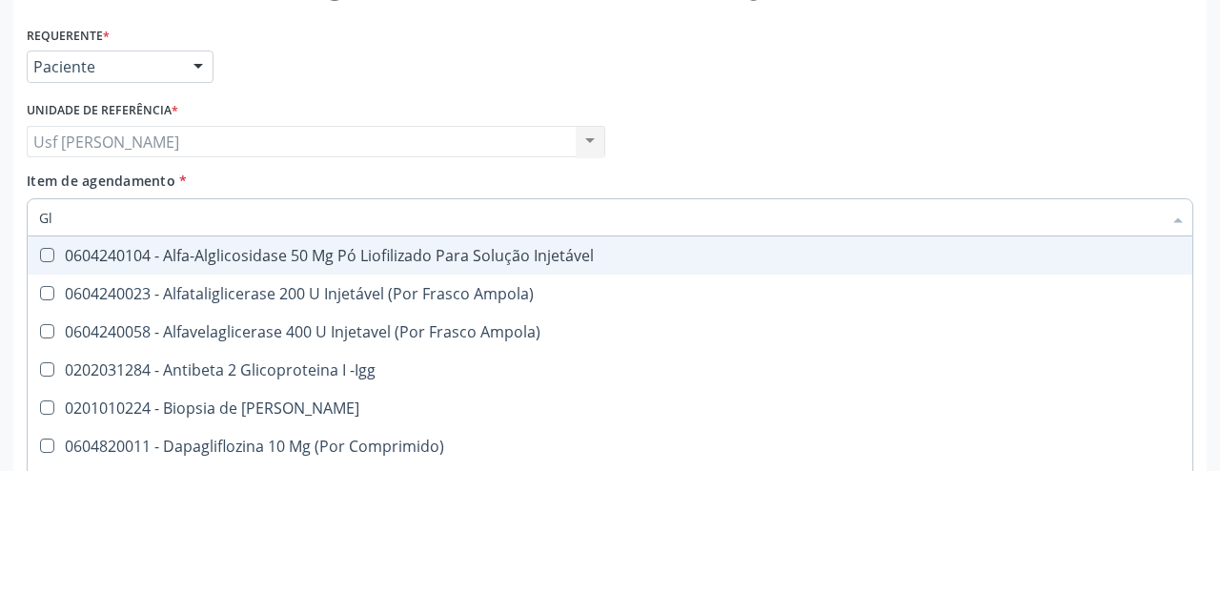
type input "G"
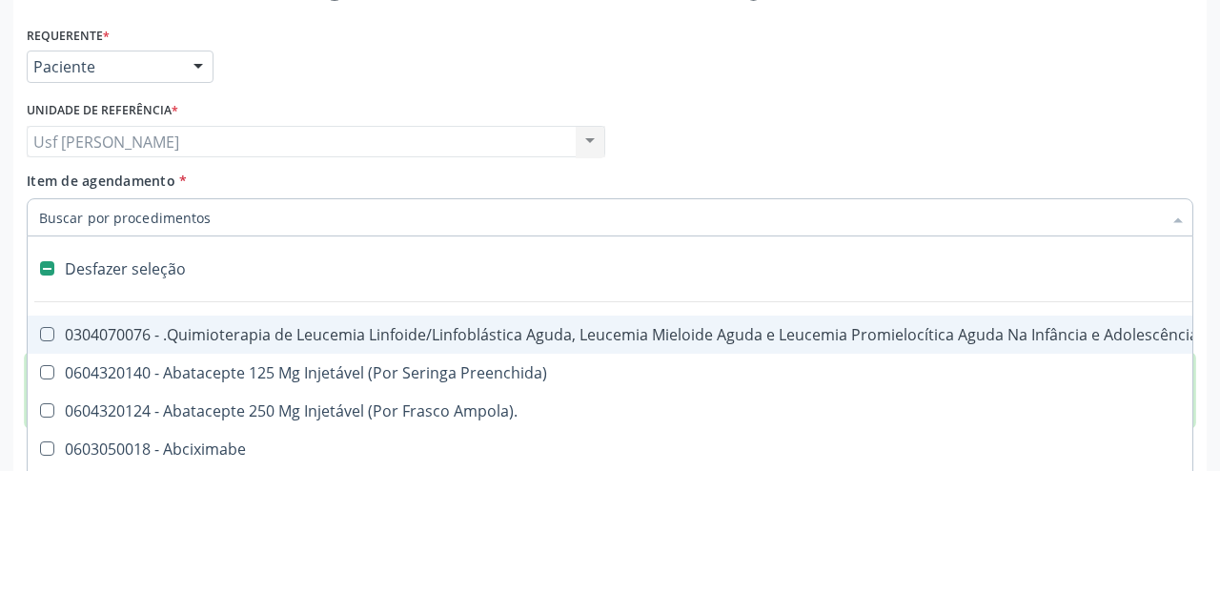
checkbox Preenchida\) "true"
checkbox Ampola\)\ "true"
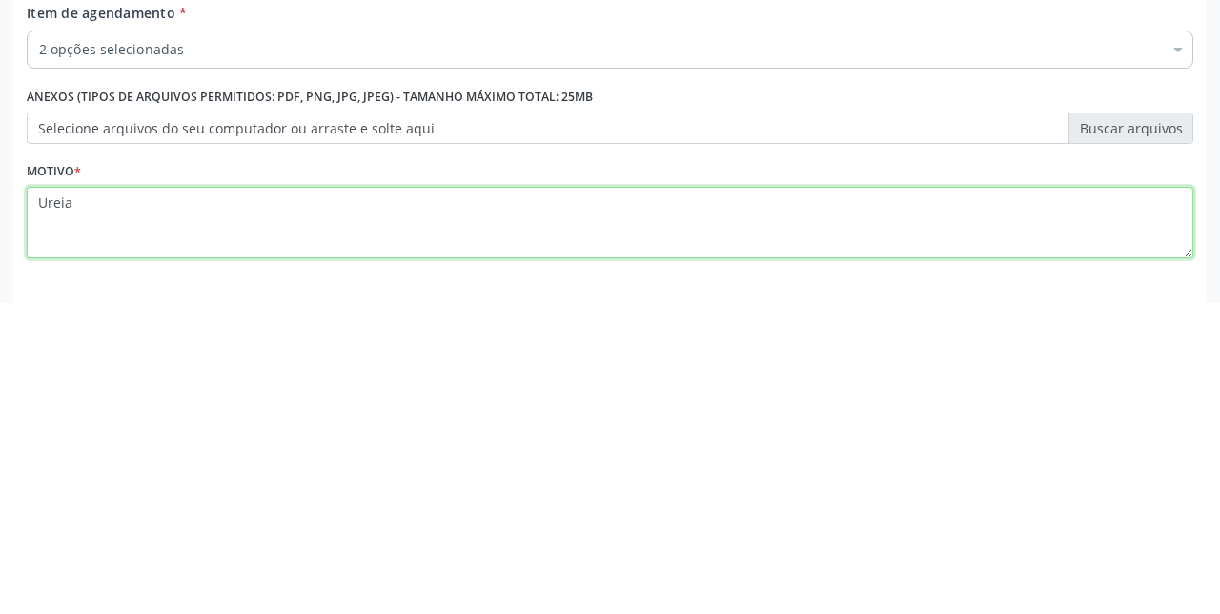
type textarea "Ureia"
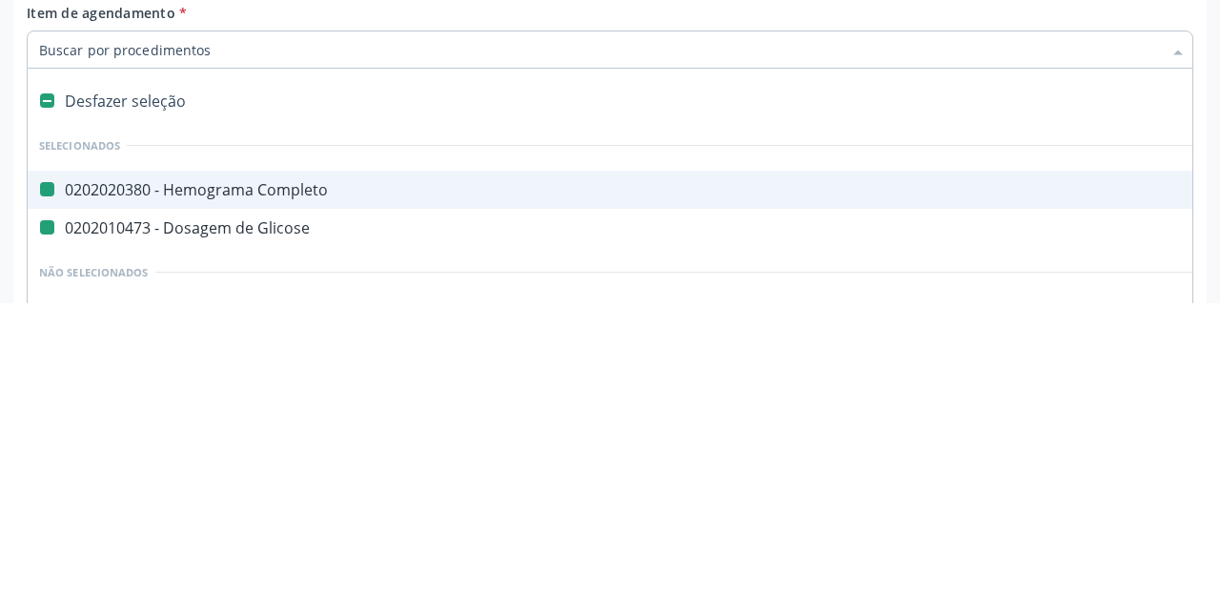
type input "U"
checkbox Completo "false"
checkbox Glicose "false"
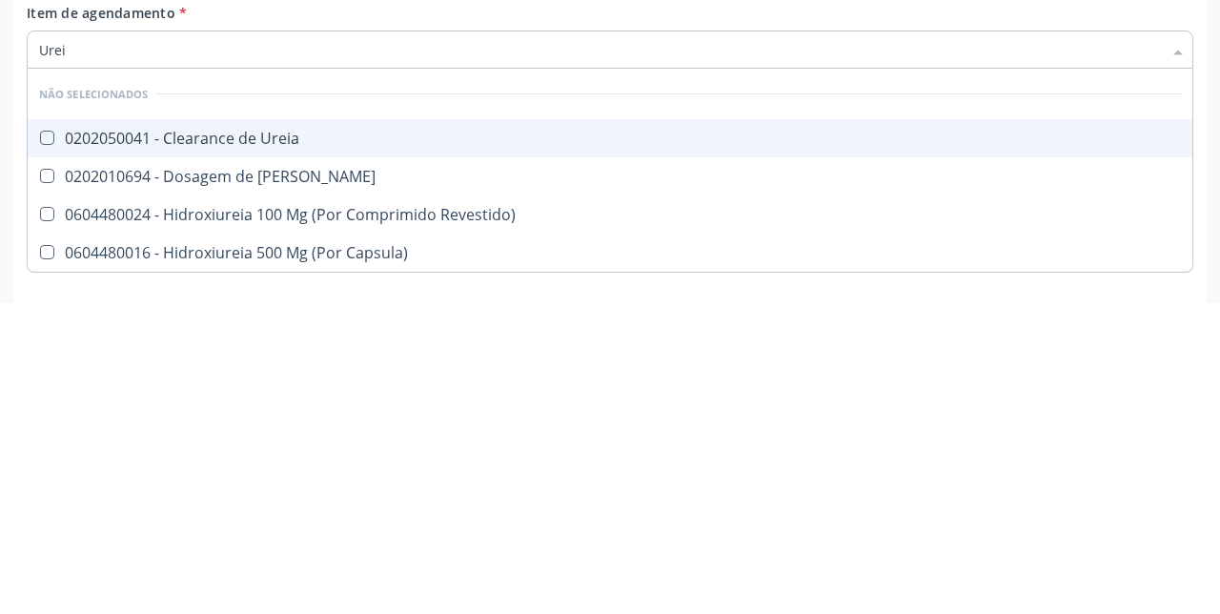
type input "Ureia"
click at [50, 488] on Ureia at bounding box center [47, 487] width 14 height 14
click at [40, 488] on Ureia "checkbox" at bounding box center [34, 487] width 12 height 12
checkbox Ureia "true"
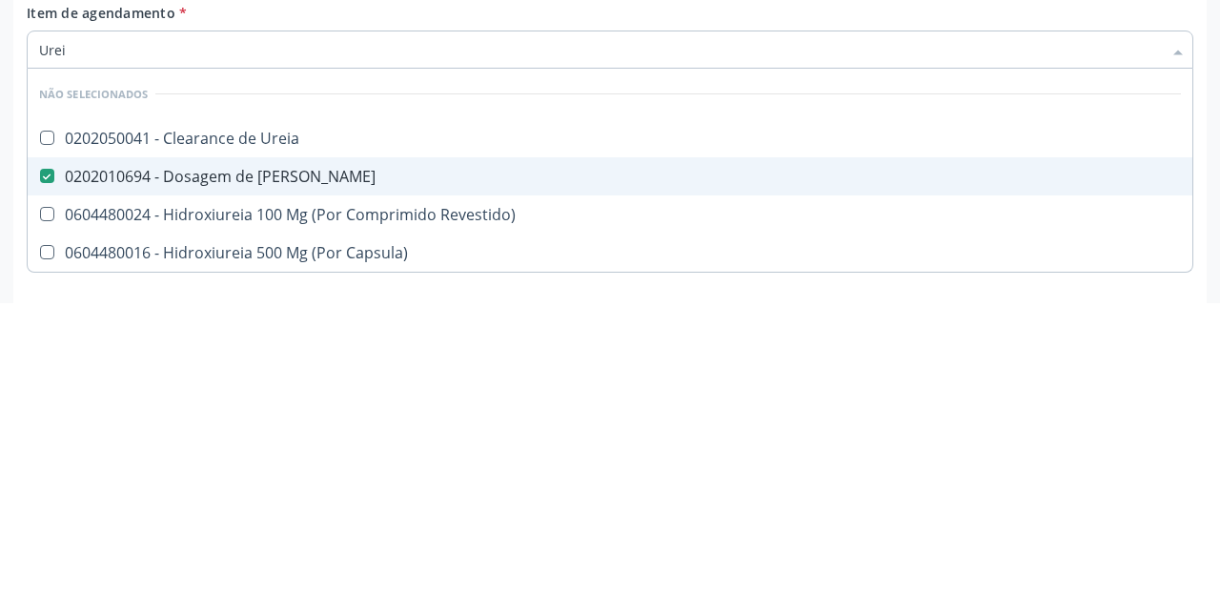
type input "Ure"
checkbox Ureia "false"
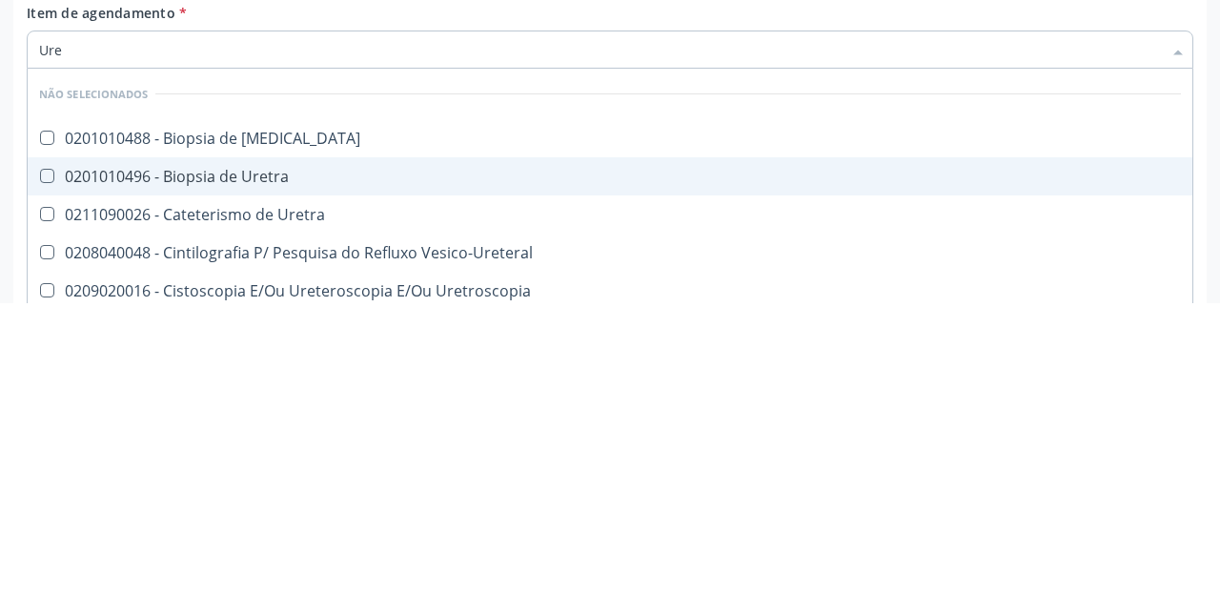
type input "Ur"
checkbox Ureia "false"
type input "U"
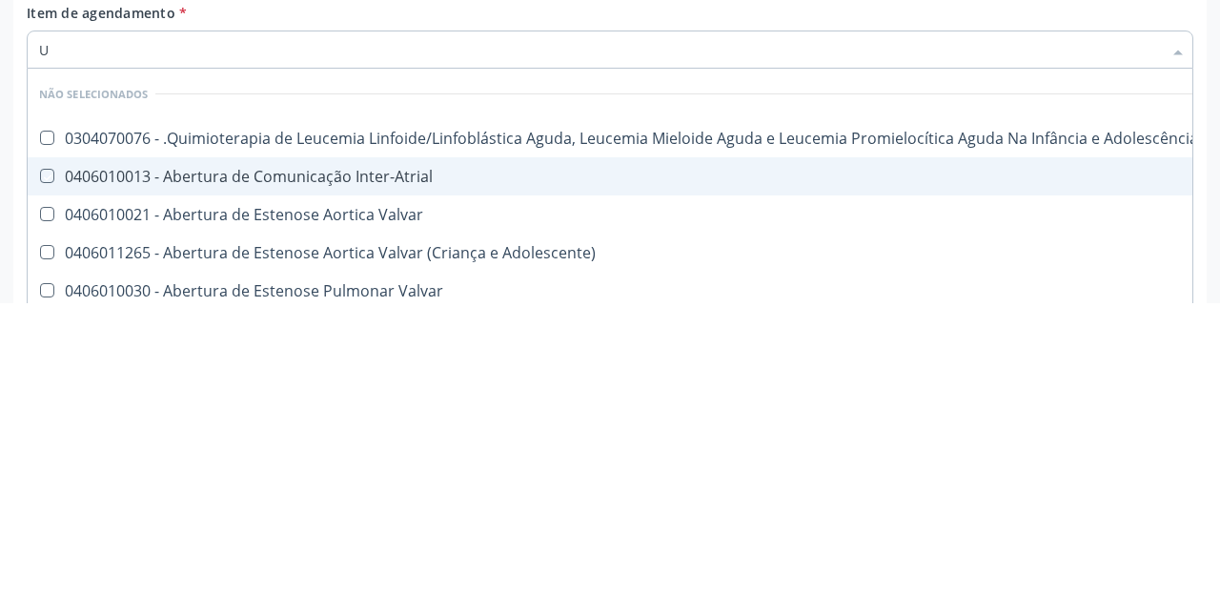
checkbox Manutenção "true"
checkbox Inter-Atrial "true"
checkbox Ureia "false"
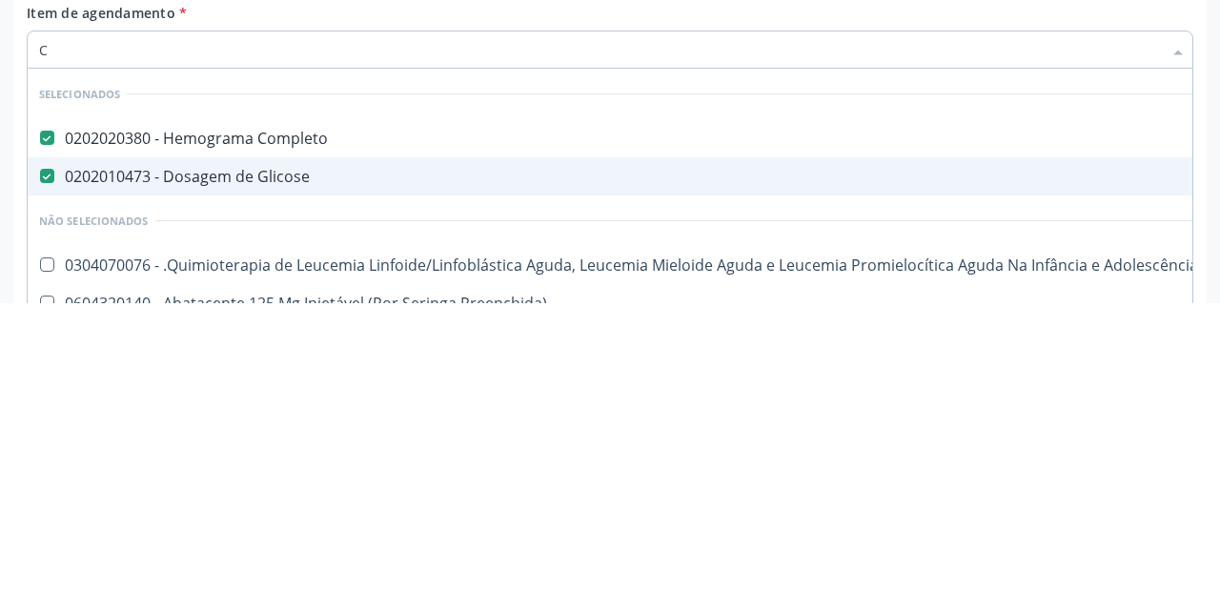
type input "Cr"
checkbox Completo "false"
checkbox Glicose "false"
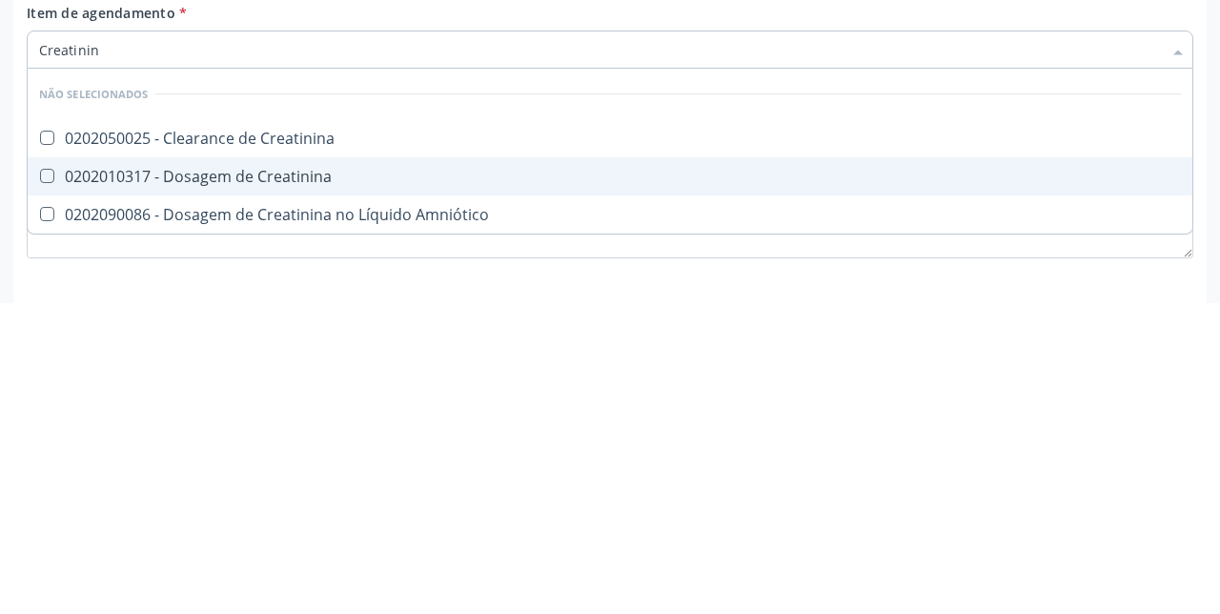
type input "Creatinina"
click at [53, 486] on Creatinina at bounding box center [47, 487] width 14 height 14
click at [40, 486] on Creatinina "checkbox" at bounding box center [34, 487] width 12 height 12
checkbox Creatinina "true"
click at [166, 365] on input "Creatinina" at bounding box center [600, 360] width 1123 height 38
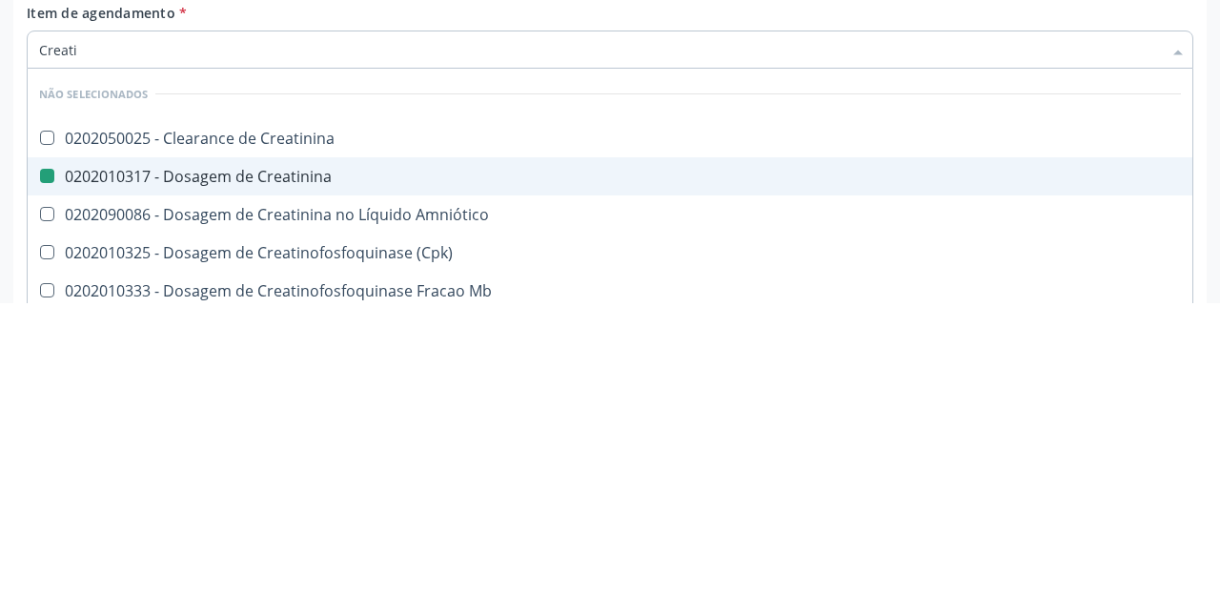
type input "Creat"
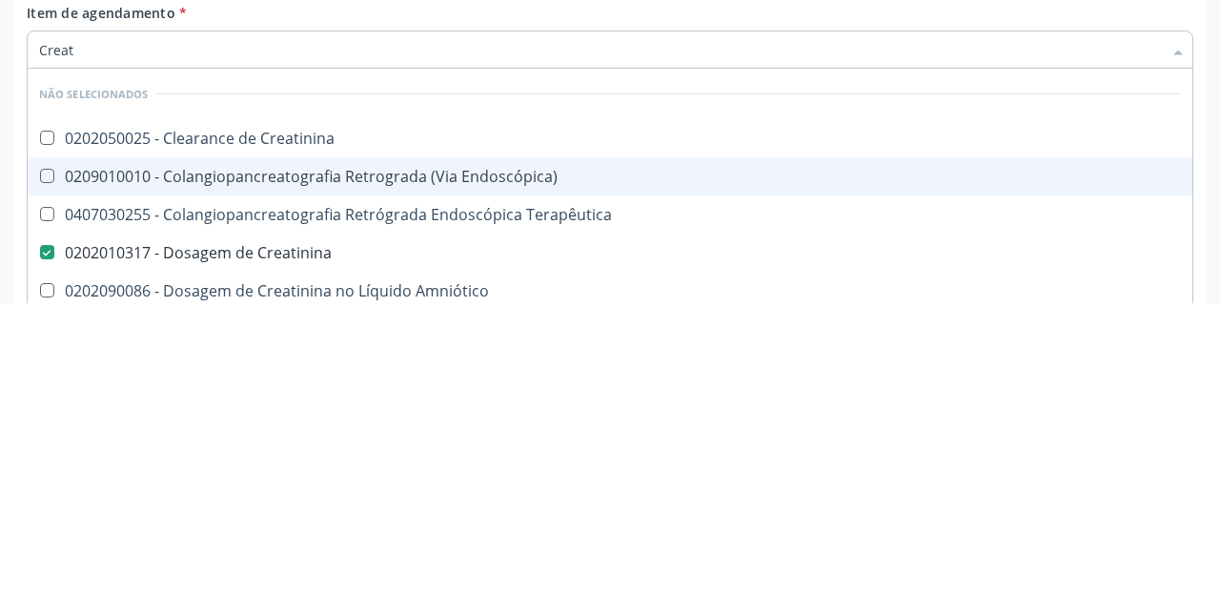
checkbox Endoscópica\) "false"
checkbox Creatinina "true"
type input "Crea"
checkbox Creatinina "false"
checkbox Mb "true"
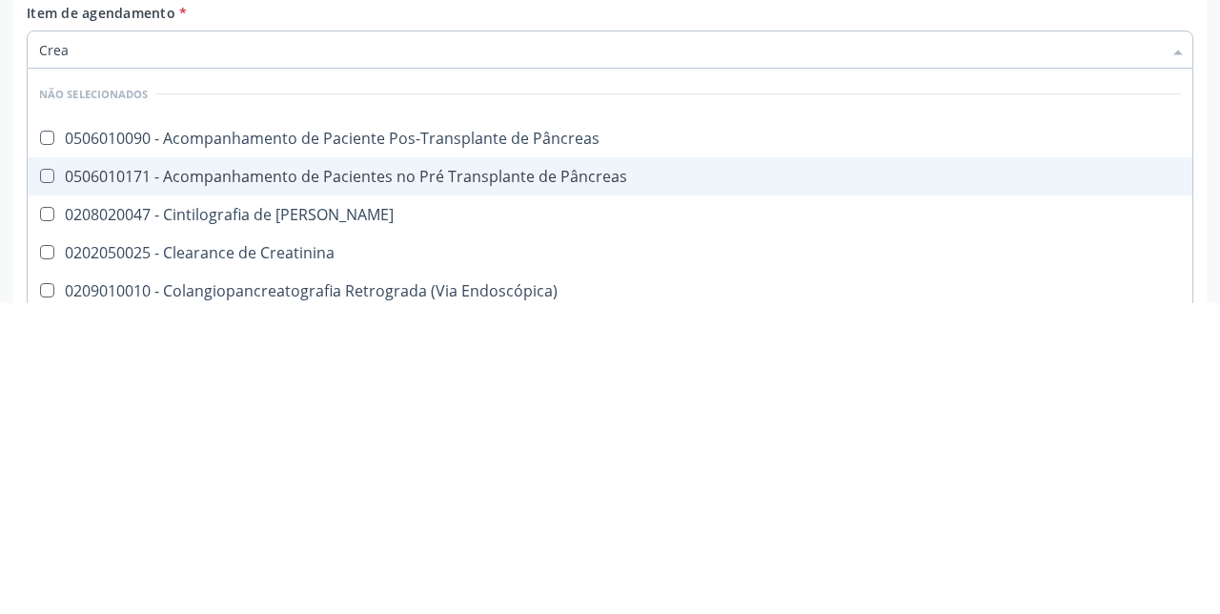
type input "Cre"
checkbox Creatinina "false"
checkbox Oncologia "true"
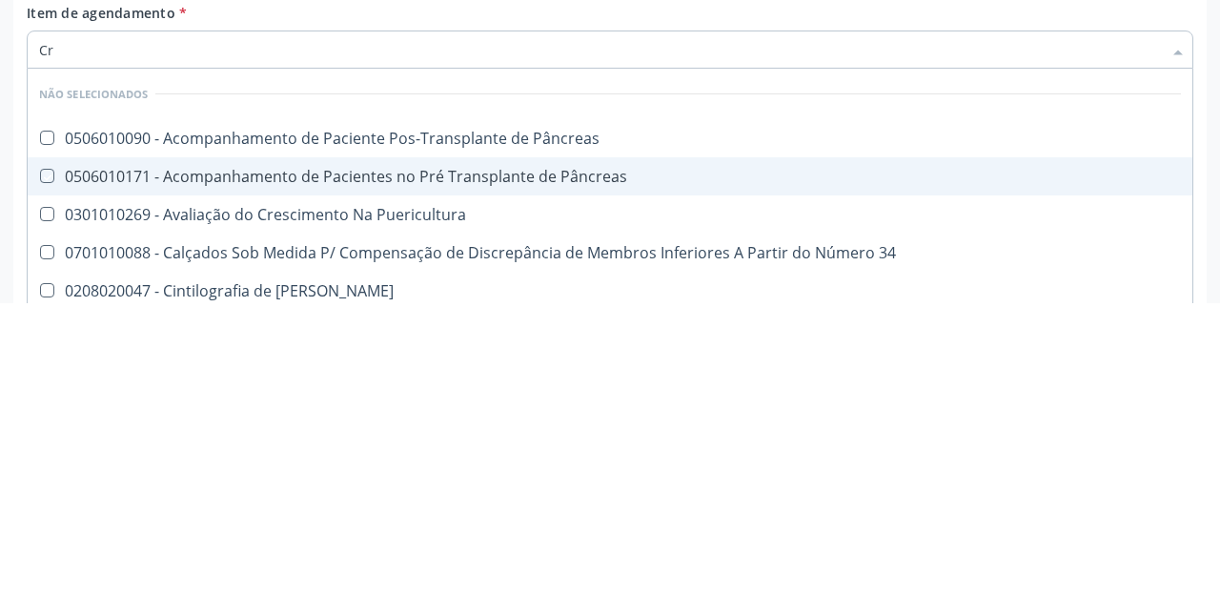
type input "C"
checkbox Pâncreas "true"
checkbox Creatinina "false"
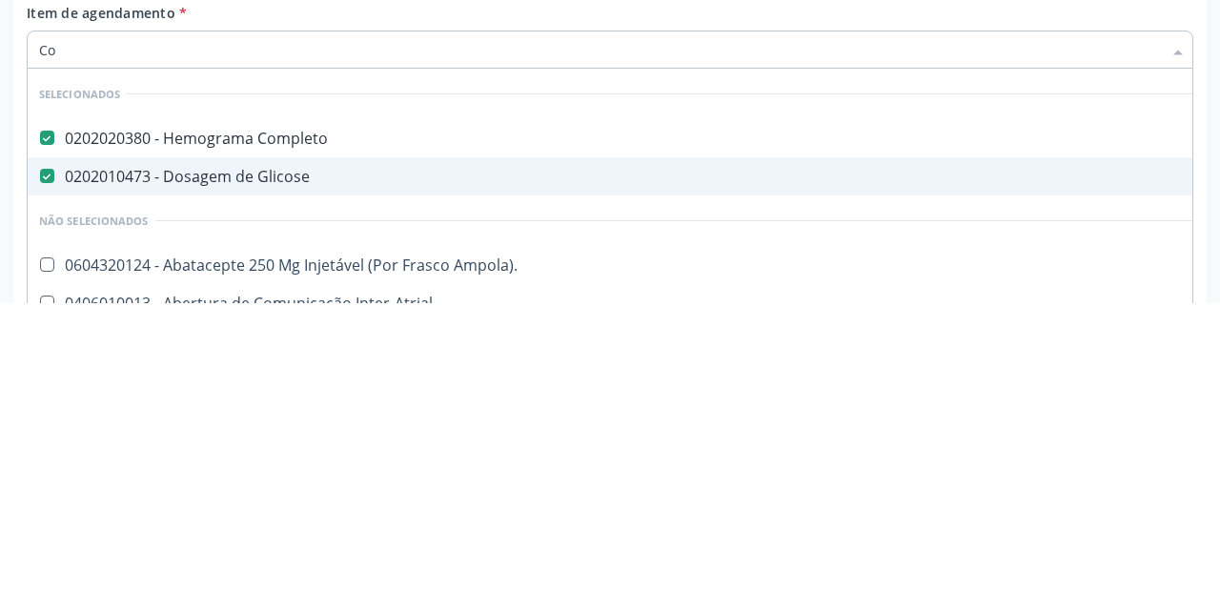
type input "Col"
checkbox Completo "false"
checkbox Glicose "false"
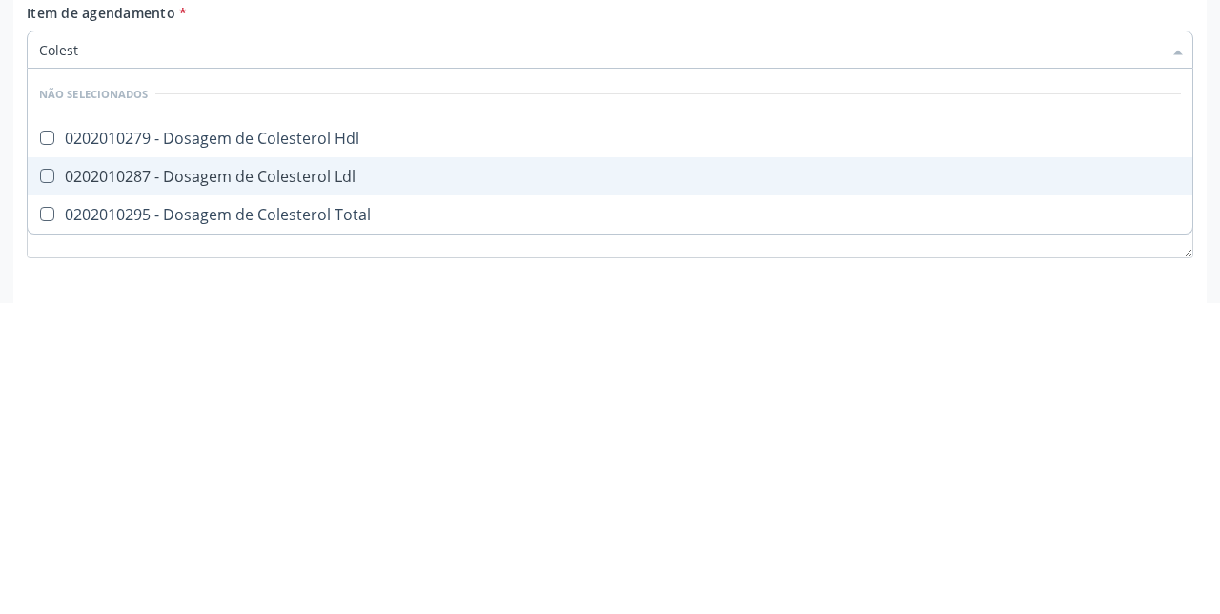
type input "Coleste"
click at [50, 450] on Hdl at bounding box center [47, 448] width 14 height 14
click at [40, 450] on Hdl "checkbox" at bounding box center [34, 448] width 12 height 12
checkbox Hdl "true"
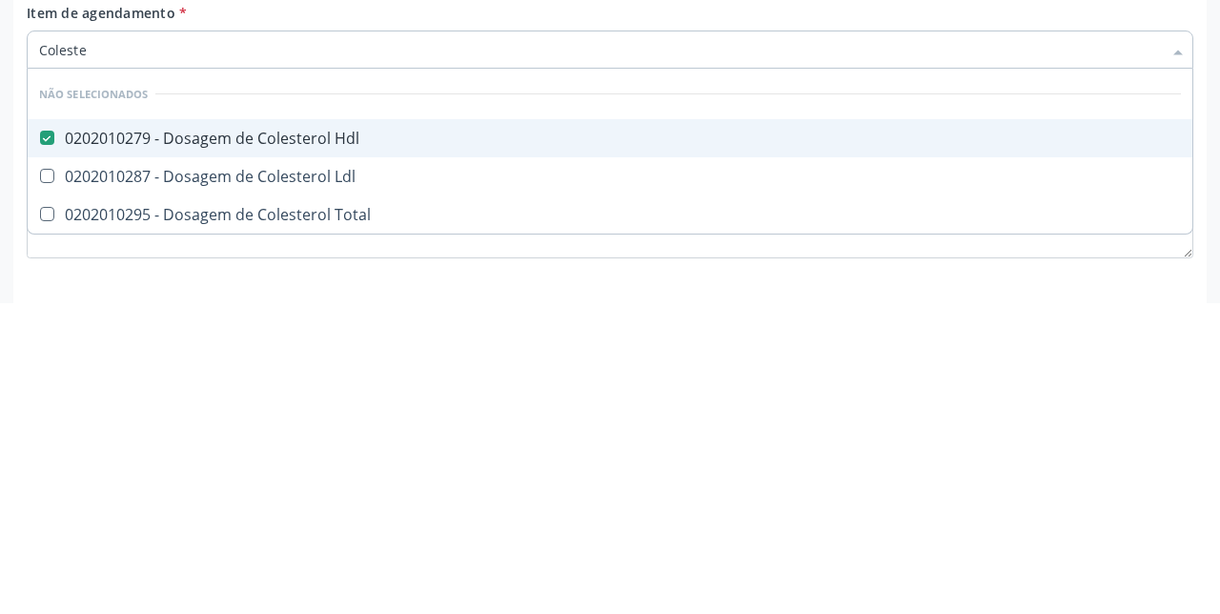
click at [48, 489] on Ldl at bounding box center [47, 487] width 14 height 14
click at [40, 489] on Ldl "checkbox" at bounding box center [34, 487] width 12 height 12
checkbox Ldl "true"
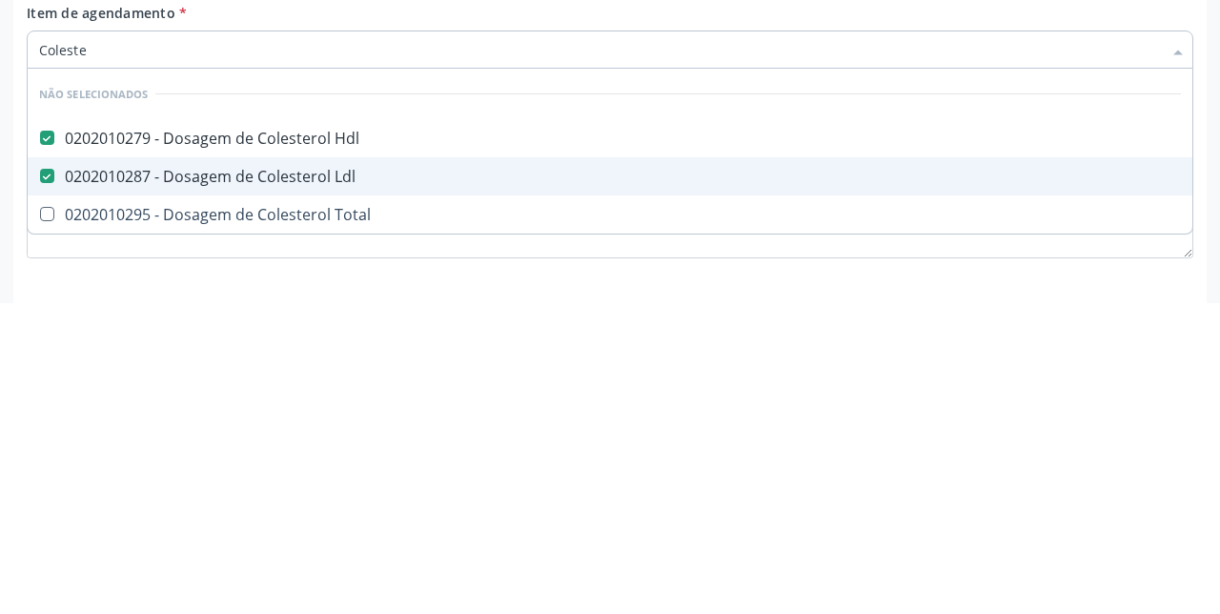
click at [54, 526] on Total at bounding box center [47, 525] width 14 height 14
click at [40, 526] on Total "checkbox" at bounding box center [34, 525] width 12 height 12
checkbox Total "true"
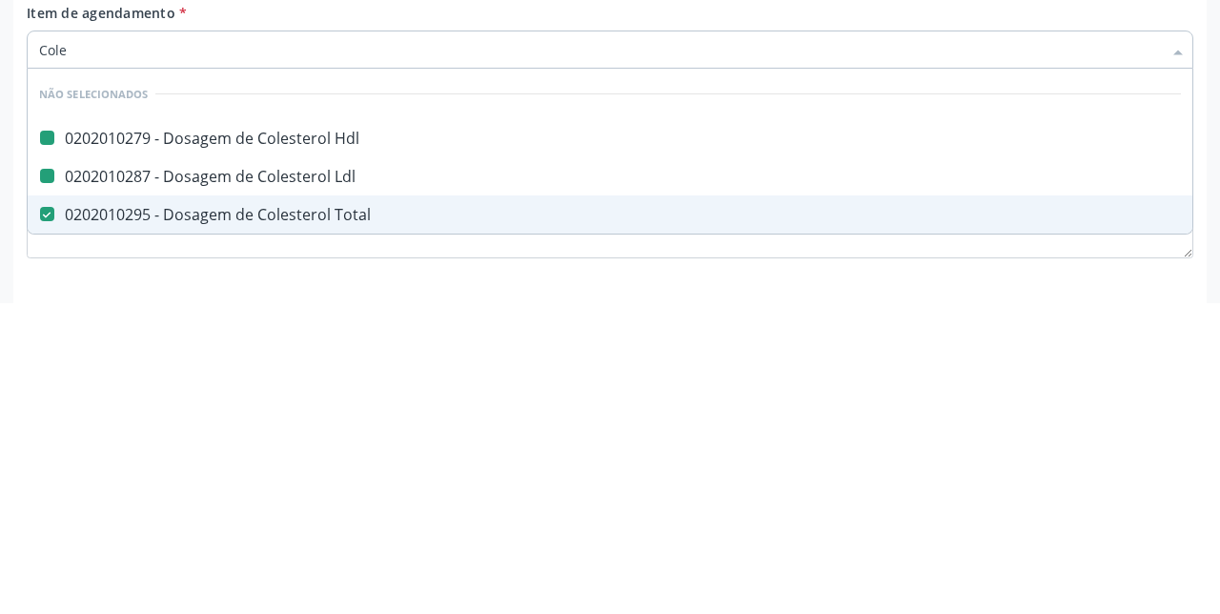
type input "Col"
checkbox Hdl "false"
checkbox Ldl "false"
type input "C"
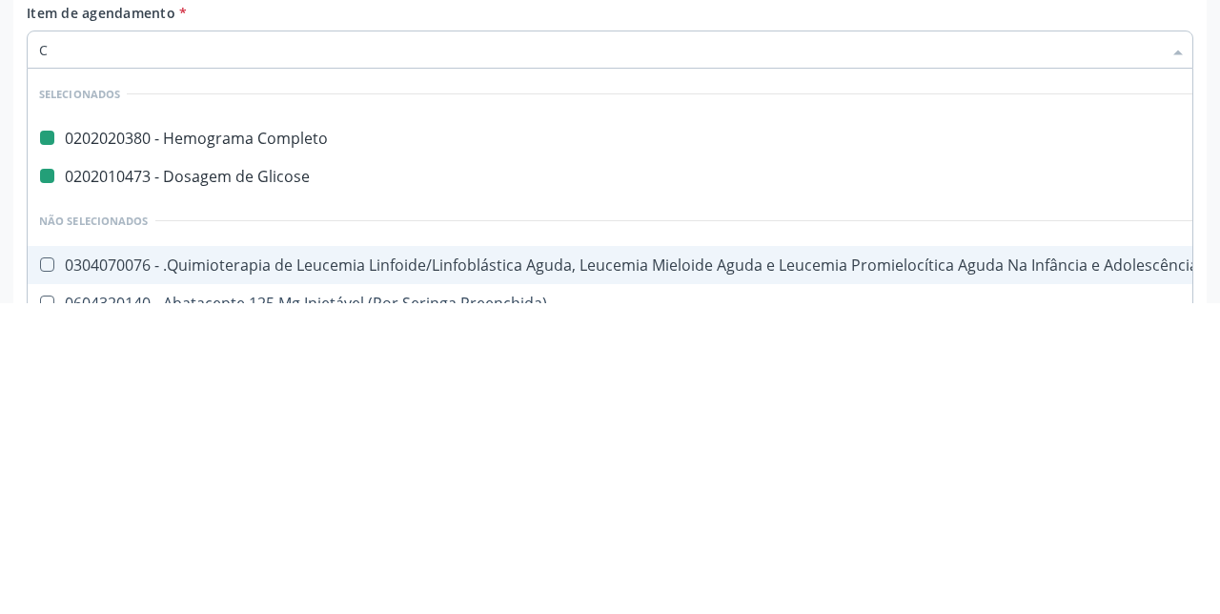
checkbox Completo "true"
checkbox Glicose "true"
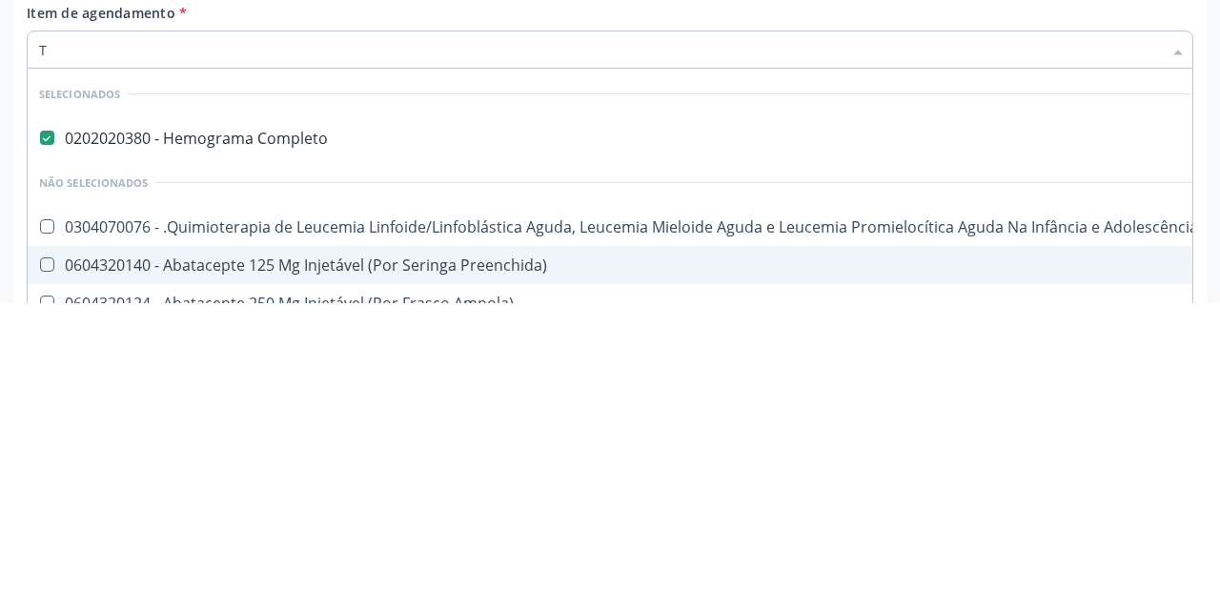
type input "Tr"
checkbox Completo "false"
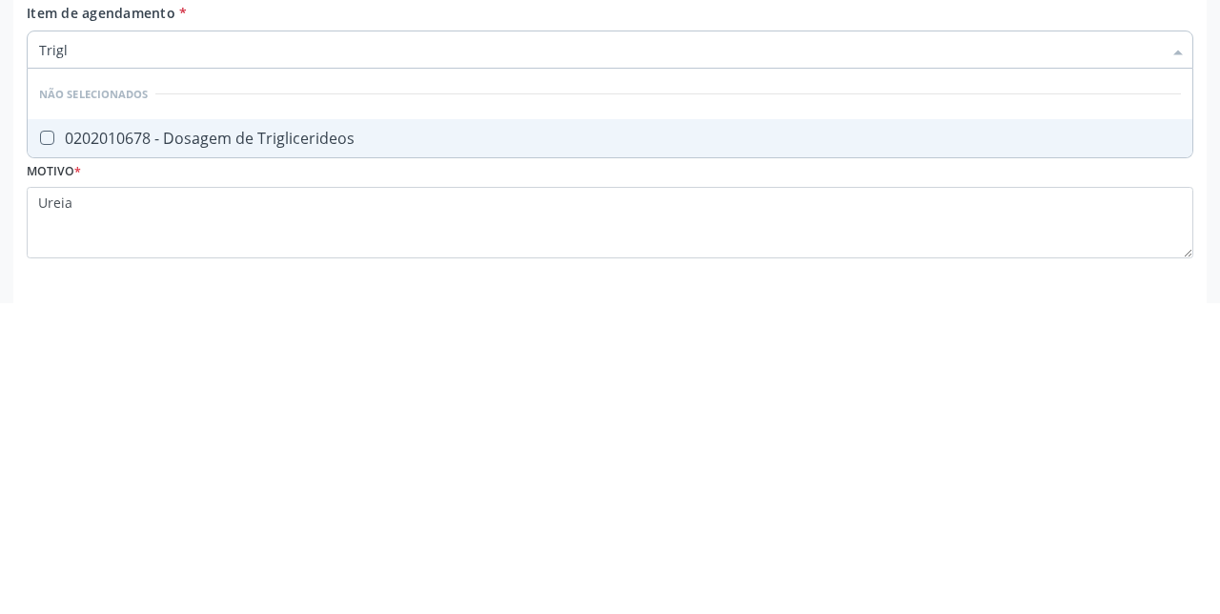
type input "Trigli"
click at [52, 451] on Triglicerideos at bounding box center [47, 448] width 14 height 14
click at [40, 451] on Triglicerideos "checkbox" at bounding box center [34, 448] width 12 height 12
checkbox Triglicerideos "true"
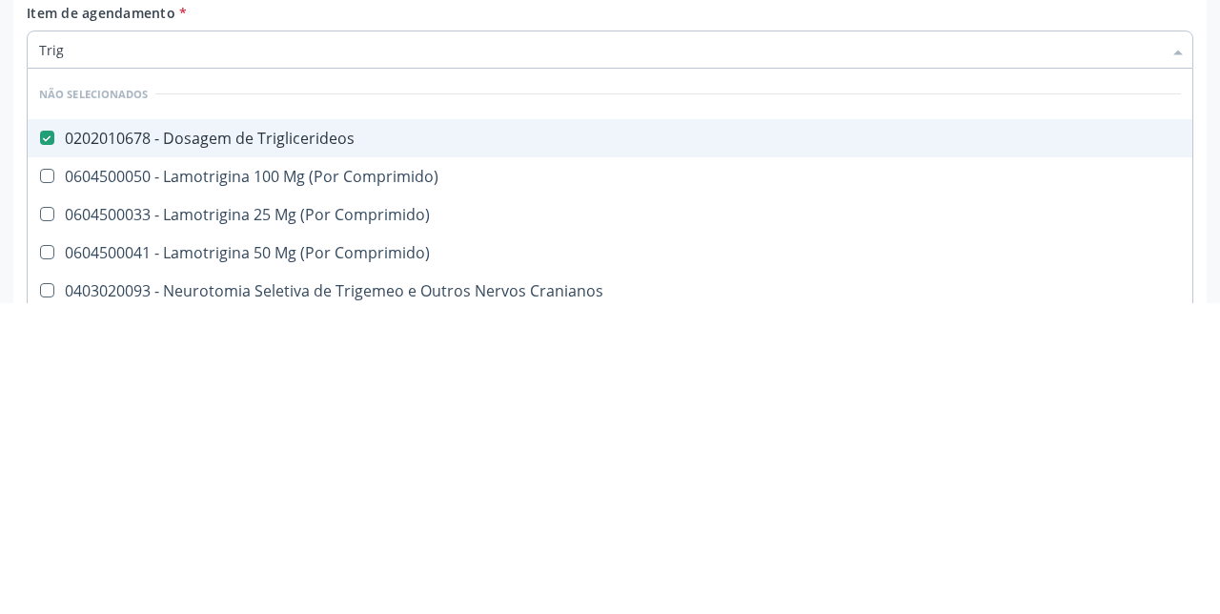
type input "Tri"
checkbox Triglicerideos "false"
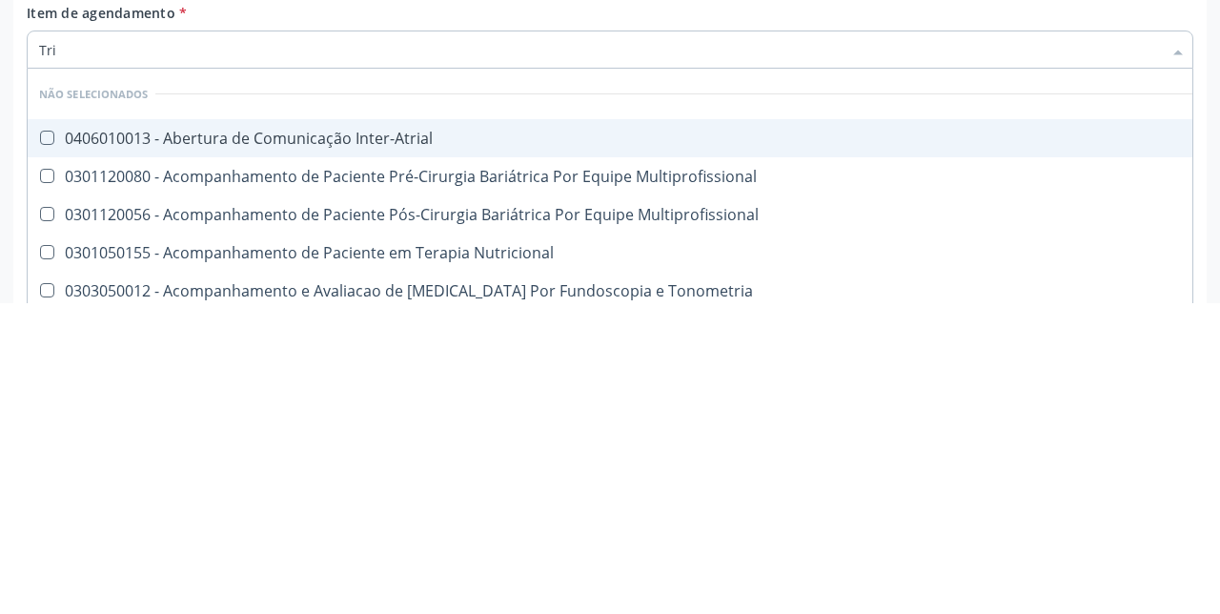
type input "Tr"
checkbox Triglicerideos "false"
type input "T"
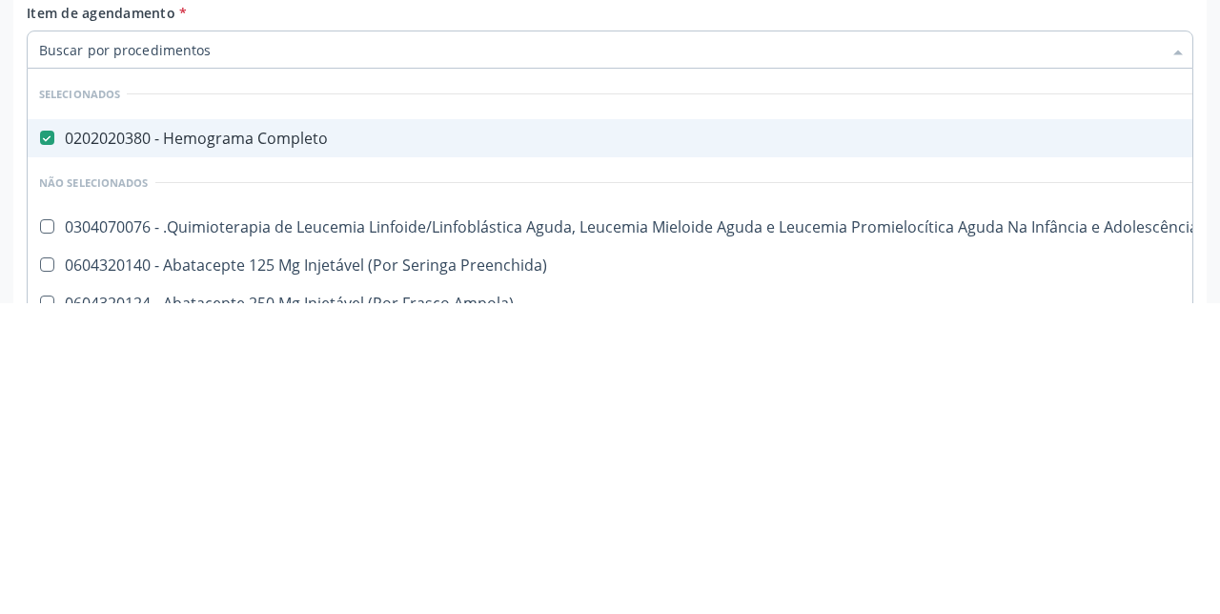
checkbox Completo "true"
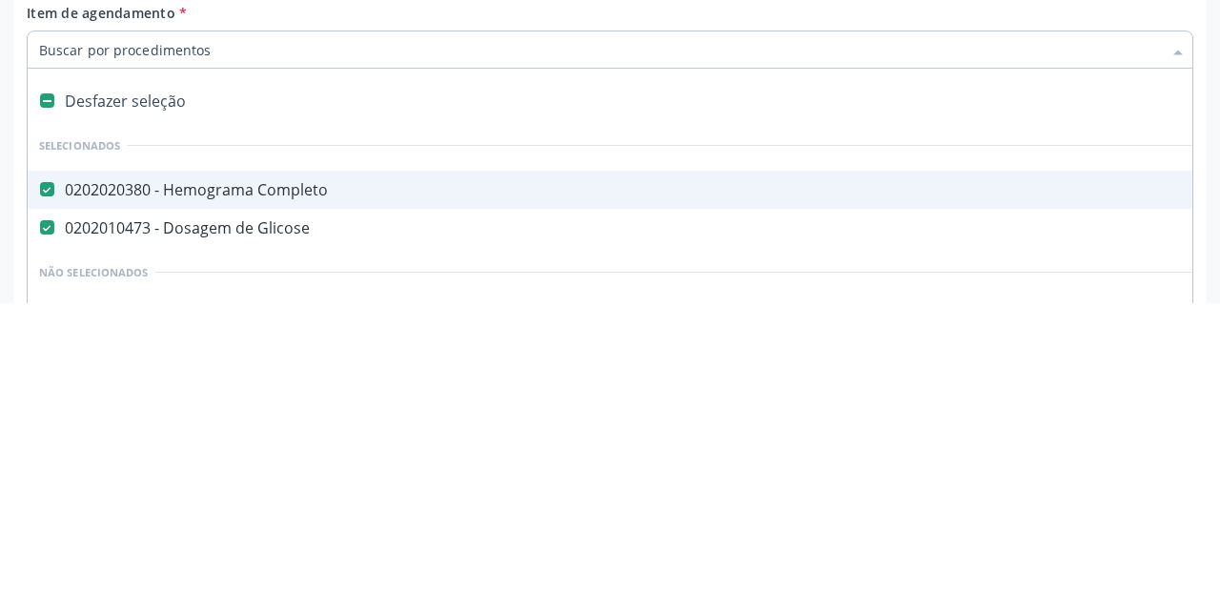
type input "H"
checkbox A "true"
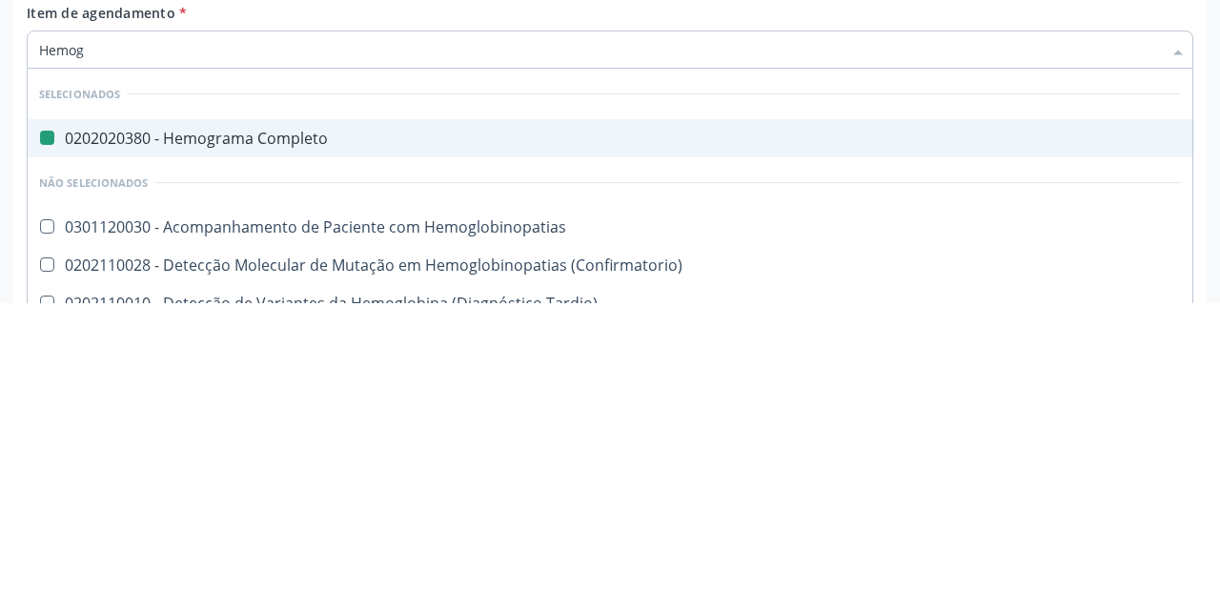
type input "Hemogl"
checkbox Completo "false"
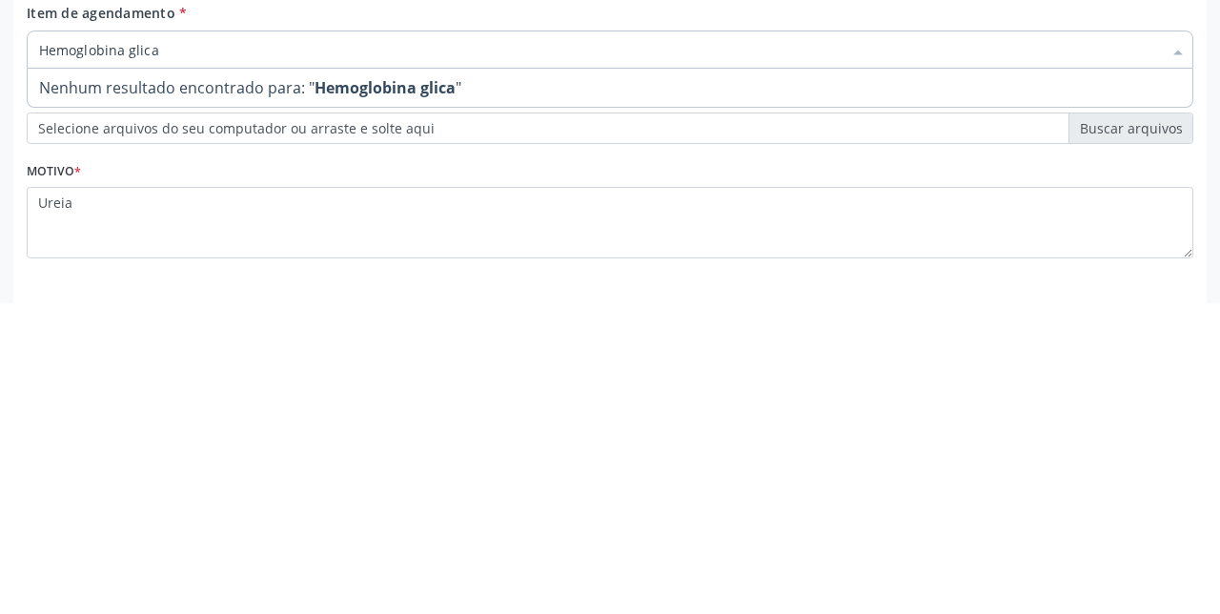
type input "Hemoglobina glic"
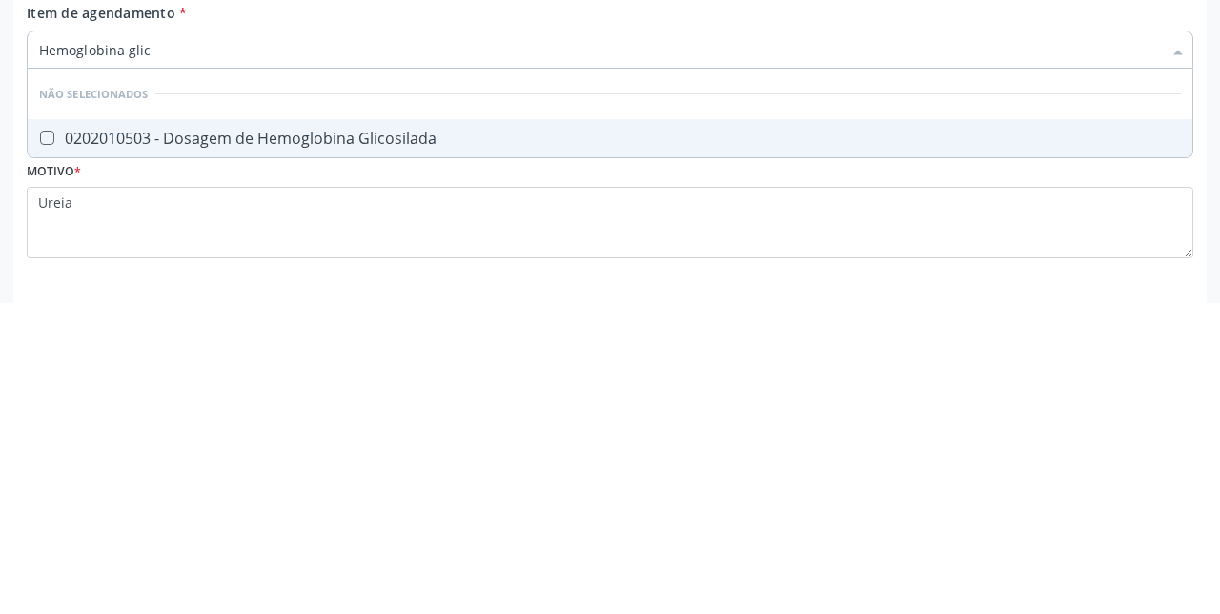
click at [53, 448] on Glicosilada at bounding box center [47, 448] width 14 height 14
click at [40, 448] on Glicosilada "checkbox" at bounding box center [34, 448] width 12 height 12
checkbox Glicosilada "true"
type input "Hemoglobina"
checkbox Glicosilada "false"
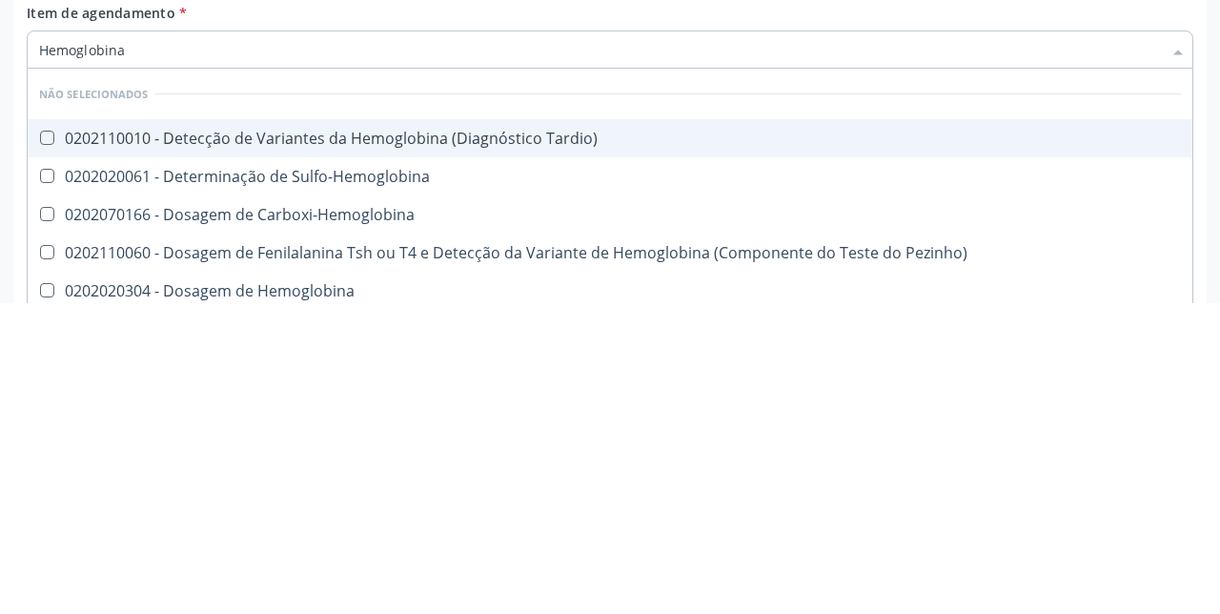
type input "Hemoglobin"
checkbox Glicosilada "false"
checkbox Hematocrito\) "true"
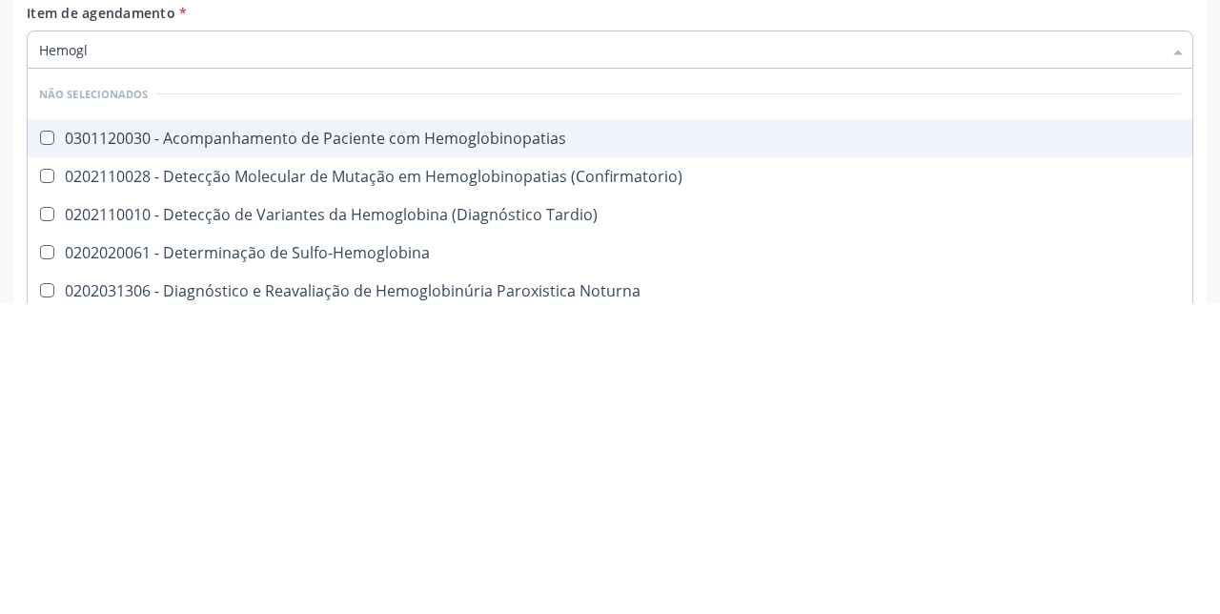
type input "Hemog"
checkbox Hemoglobinopatias "true"
checkbox Glicosilada "false"
checkbox Hemoglobina "true"
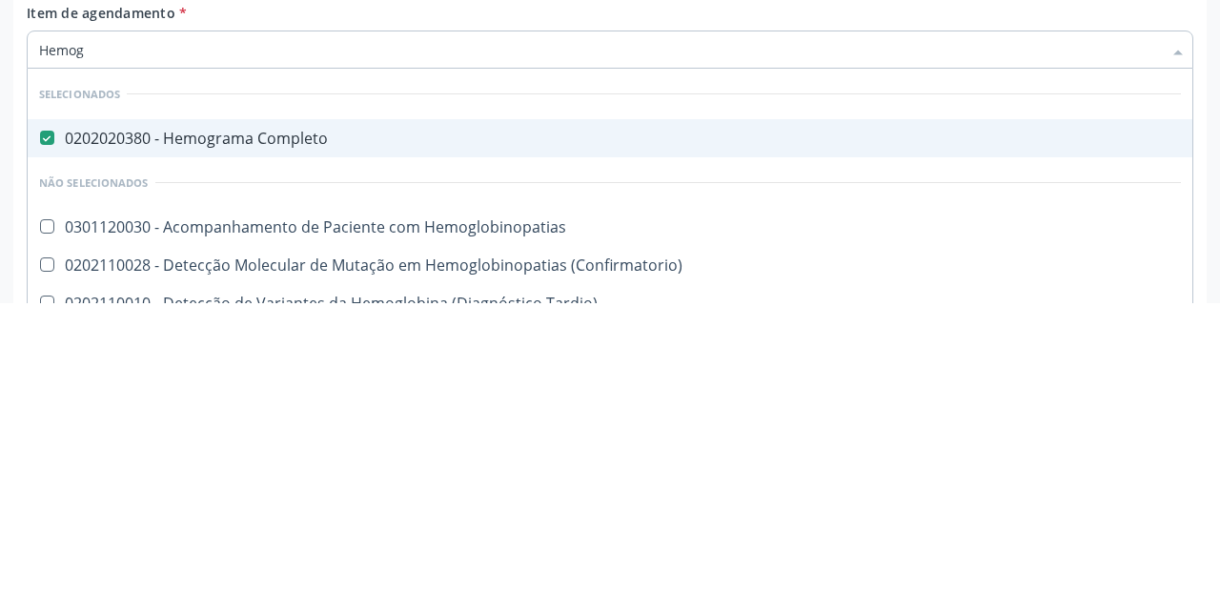
type input "Hemo"
checkbox Glicosilada "false"
type input "He"
checkbox Glicosilada "false"
checkbox Hematocrito "true"
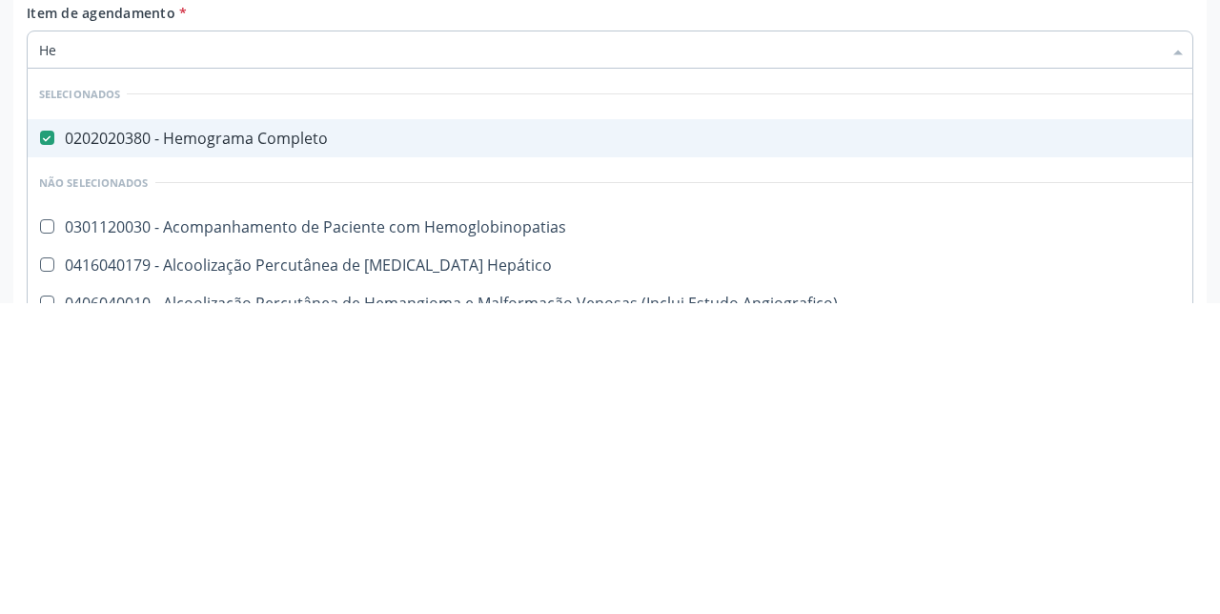
type input "H"
checkbox Glicosilada "false"
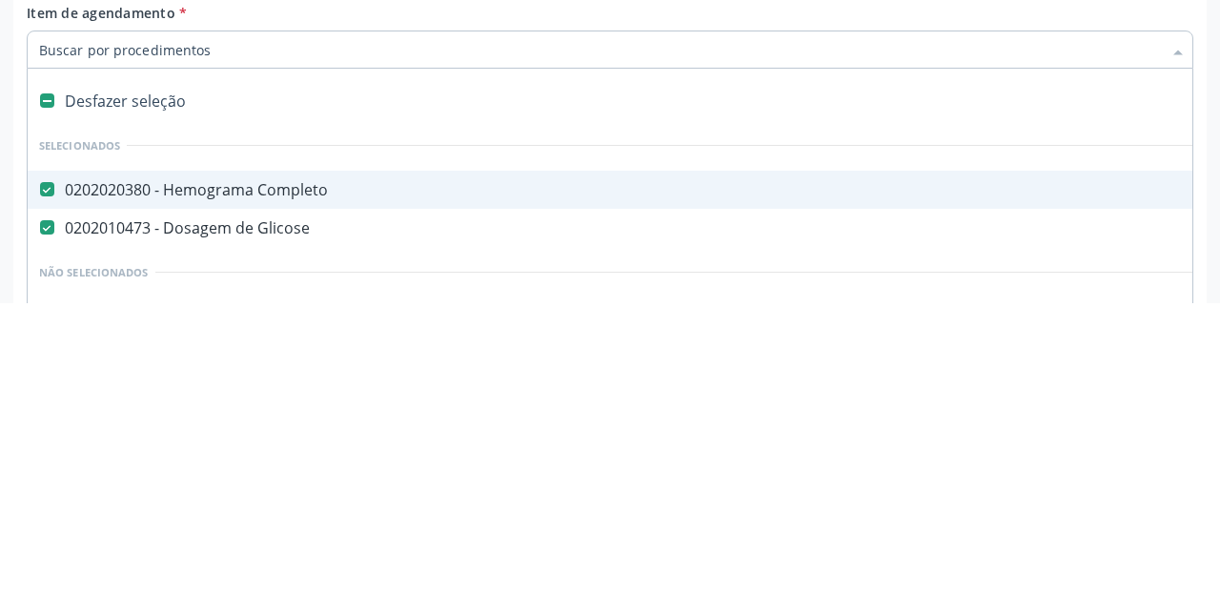
type input "T"
